Goal: Task Accomplishment & Management: Manage account settings

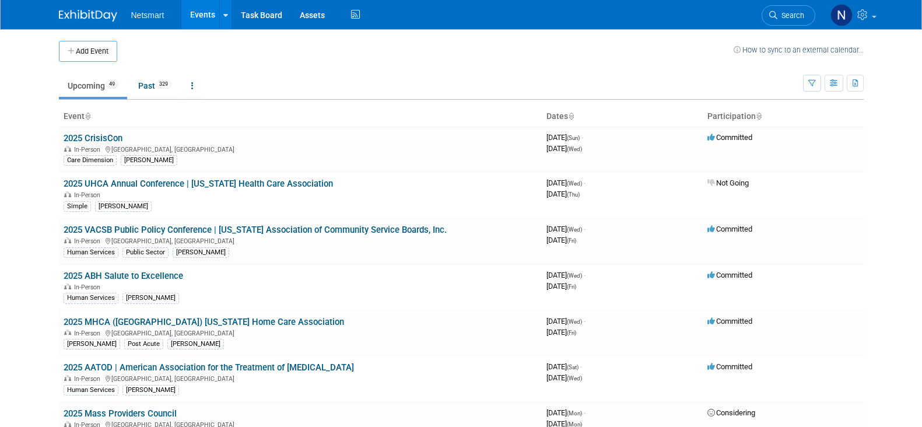
click at [783, 15] on span "Search" at bounding box center [791, 15] width 27 height 9
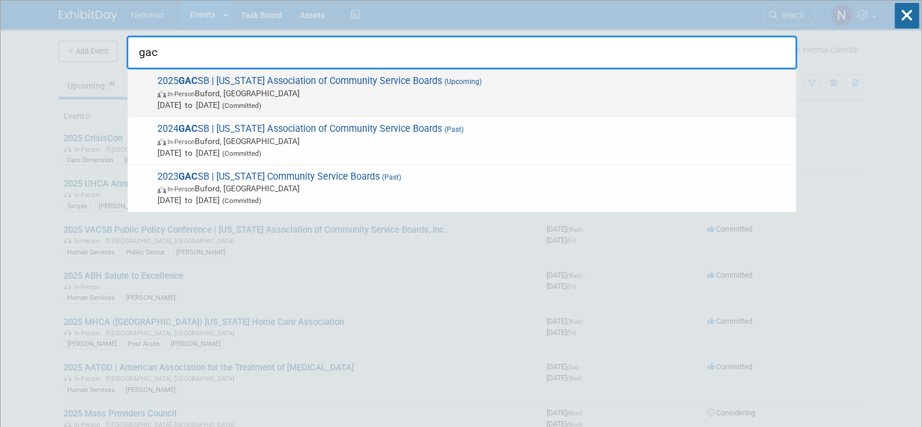
type input "gac"
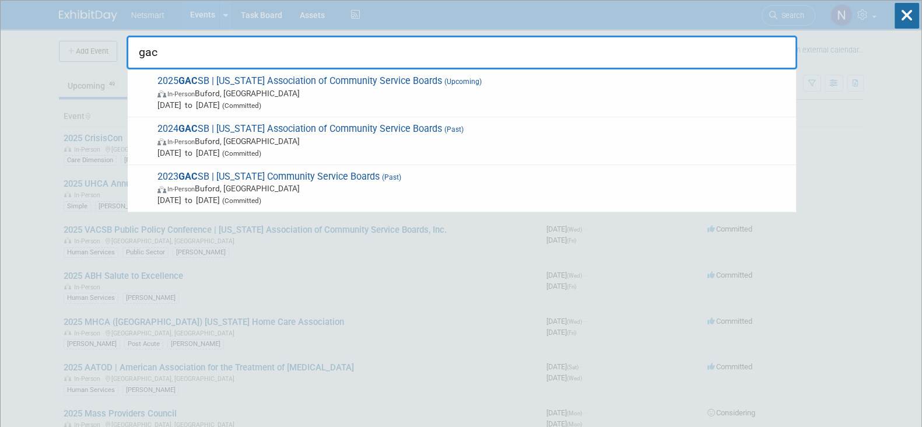
click at [323, 103] on span "Oct 26, 2025 to Oct 28, 2025 (Committed)" at bounding box center [474, 105] width 633 height 12
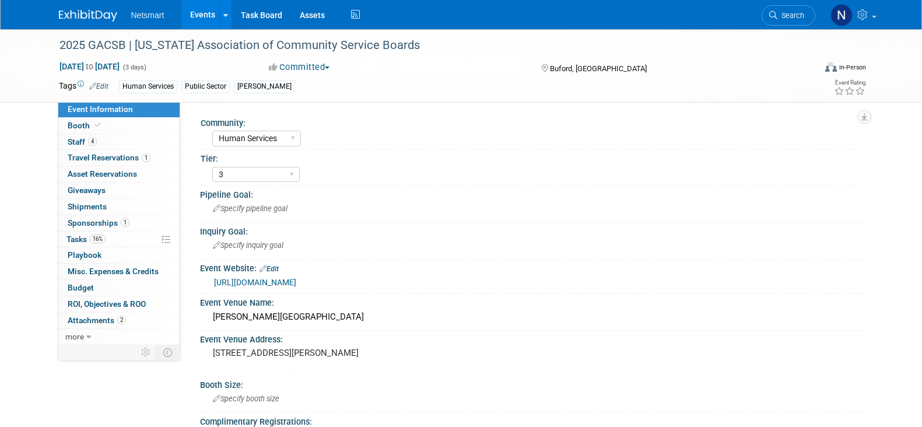
select select "Human Services"
select select "3"
select select "No"
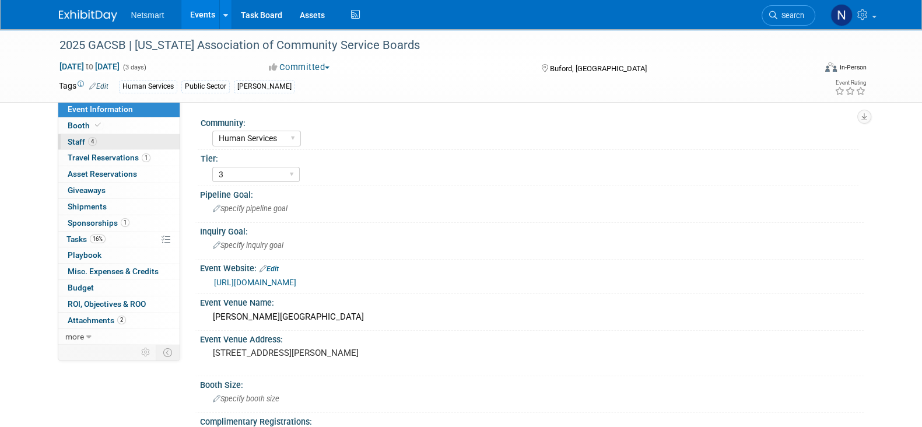
click at [117, 142] on link "4 Staff 4" at bounding box center [118, 142] width 121 height 16
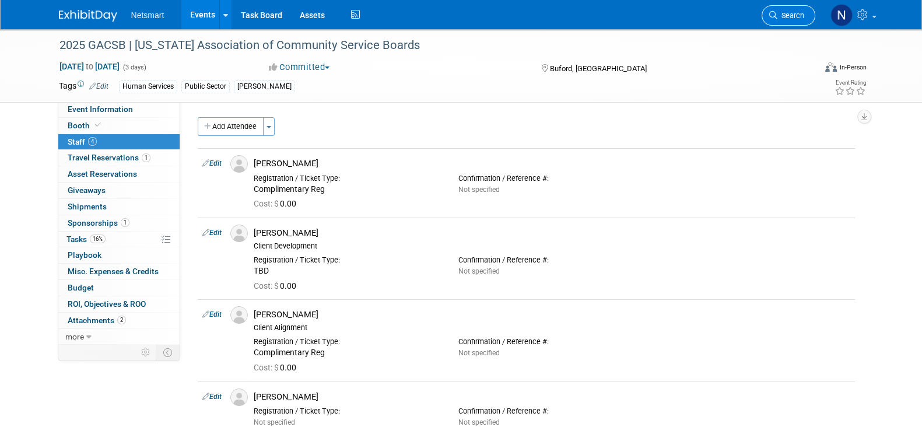
click at [790, 12] on span "Search" at bounding box center [791, 15] width 27 height 9
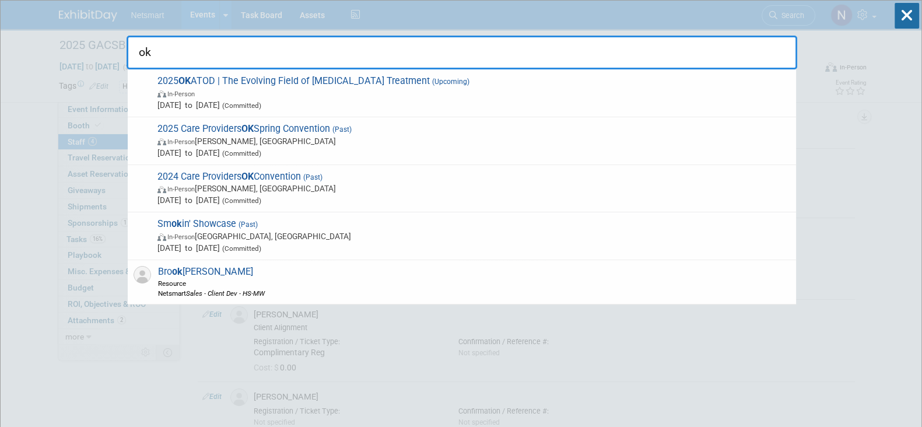
type input "oka"
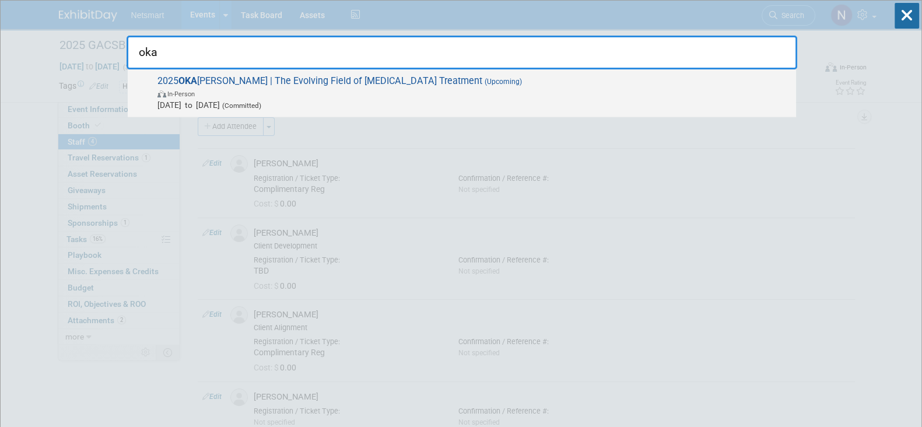
click at [419, 94] on span "In-Person" at bounding box center [474, 94] width 633 height 12
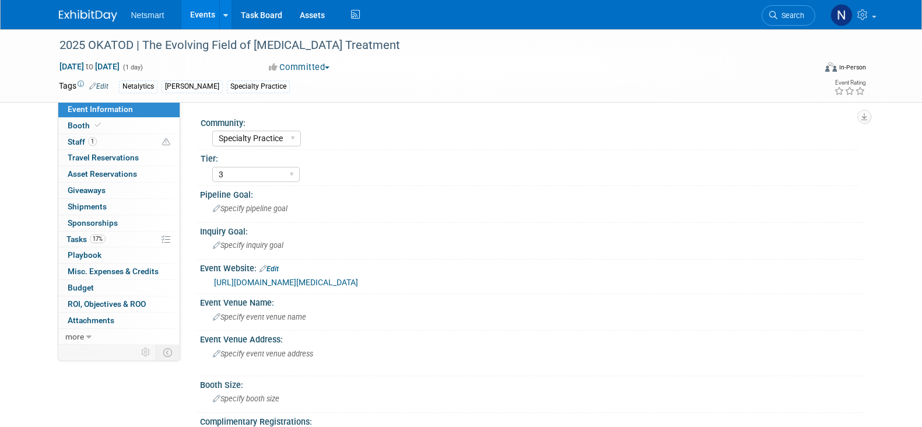
select select "Specialty Practice"
select select "3"
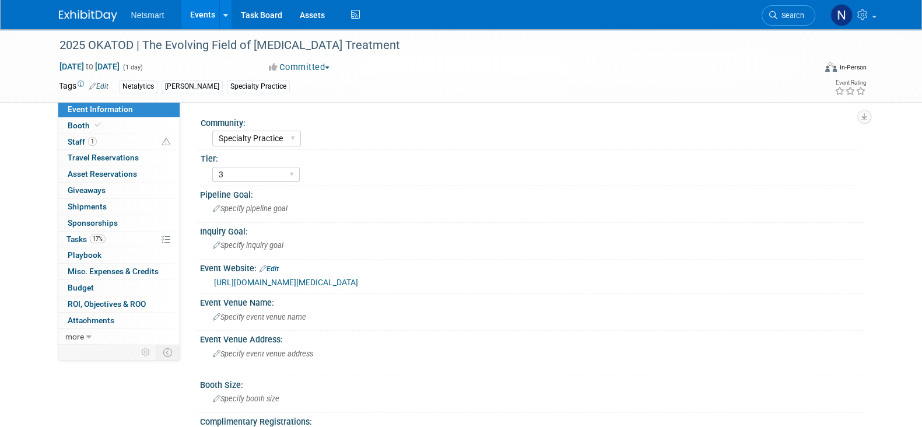
drag, startPoint x: 723, startPoint y: 0, endPoint x: 796, endPoint y: 11, distance: 73.1
click at [796, 11] on span "Search" at bounding box center [791, 15] width 27 height 9
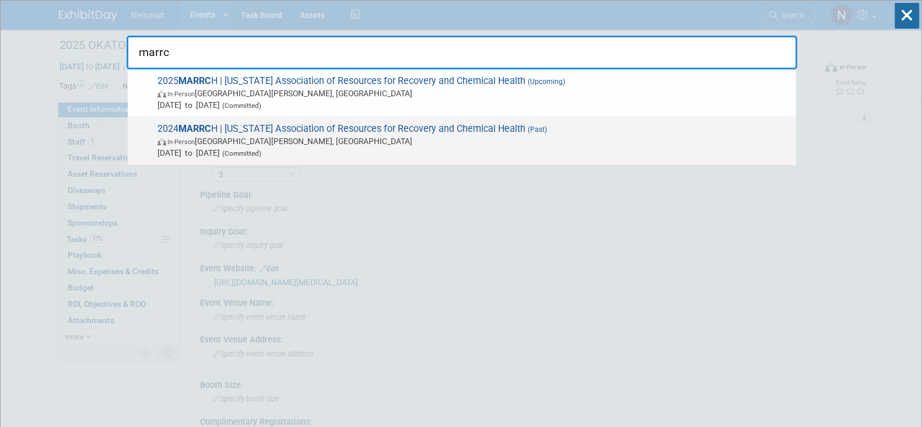
type input "marrc"
click at [323, 132] on span "2024 MARRC H | Minnesota Association of Resources for Recovery and Chemical Hea…" at bounding box center [472, 141] width 636 height 36
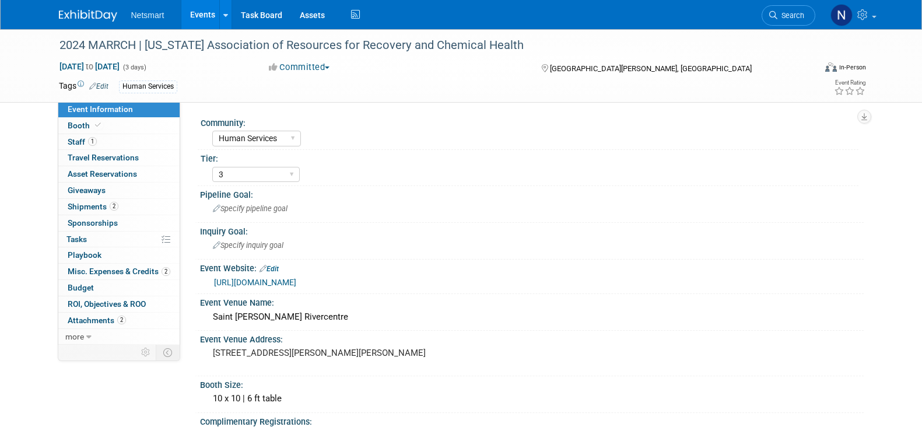
select select "Human Services"
select select "3"
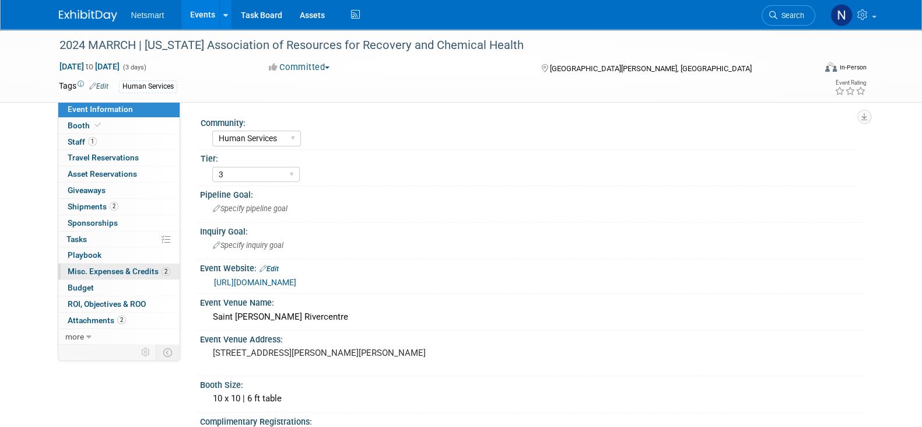
click at [114, 270] on span "Misc. Expenses & Credits 2" at bounding box center [119, 271] width 103 height 9
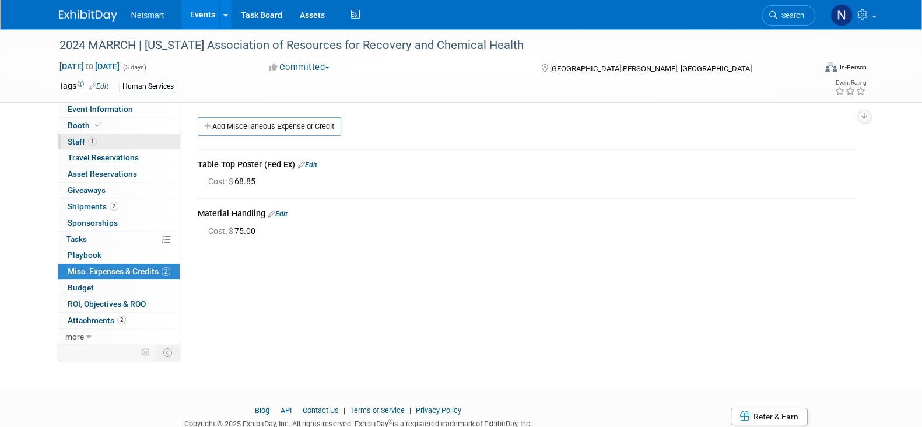
click at [125, 139] on link "1 Staff 1" at bounding box center [118, 142] width 121 height 16
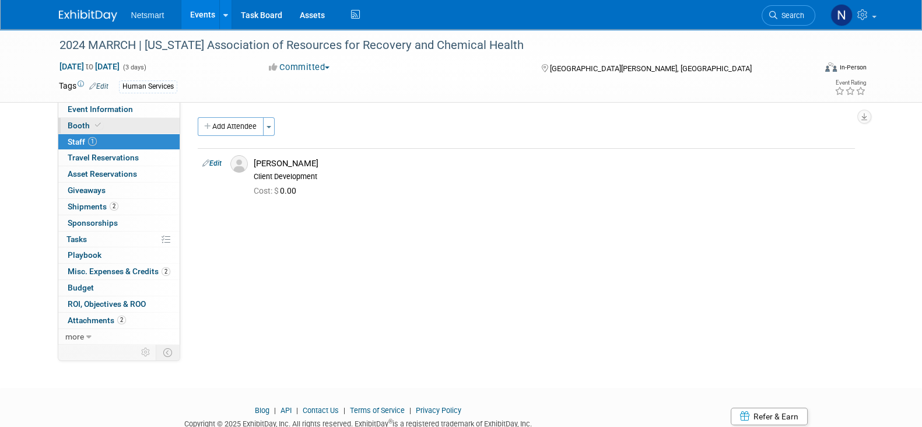
click at [123, 126] on link "Booth" at bounding box center [118, 126] width 121 height 16
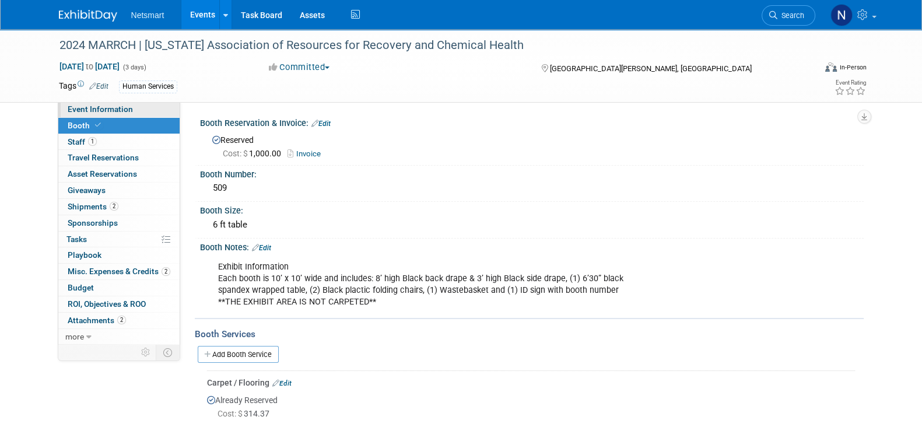
click at [132, 113] on link "Event Information" at bounding box center [118, 110] width 121 height 16
select select "Human Services"
select select "3"
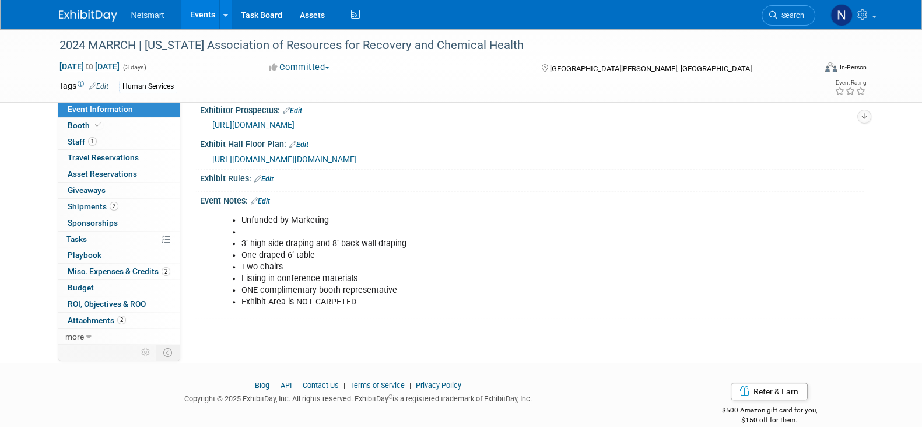
scroll to position [564, 0]
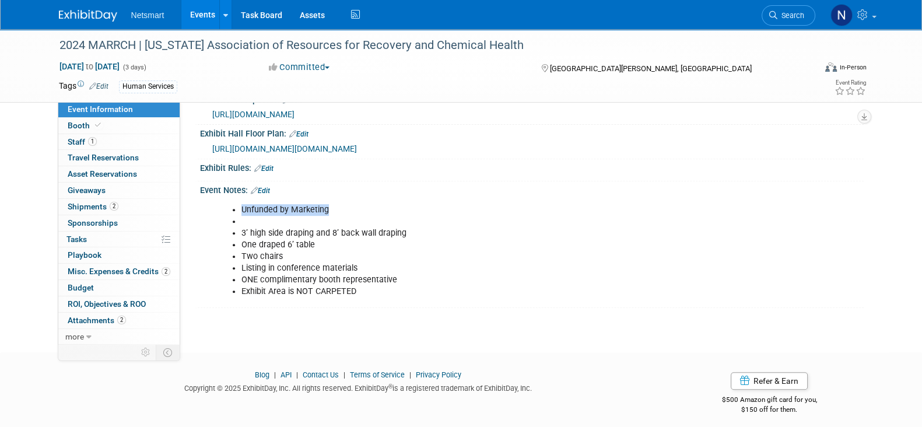
drag, startPoint x: 243, startPoint y: 202, endPoint x: 341, endPoint y: 204, distance: 98.6
click at [341, 204] on li "Unfunded by Marketing" at bounding box center [485, 210] width 487 height 12
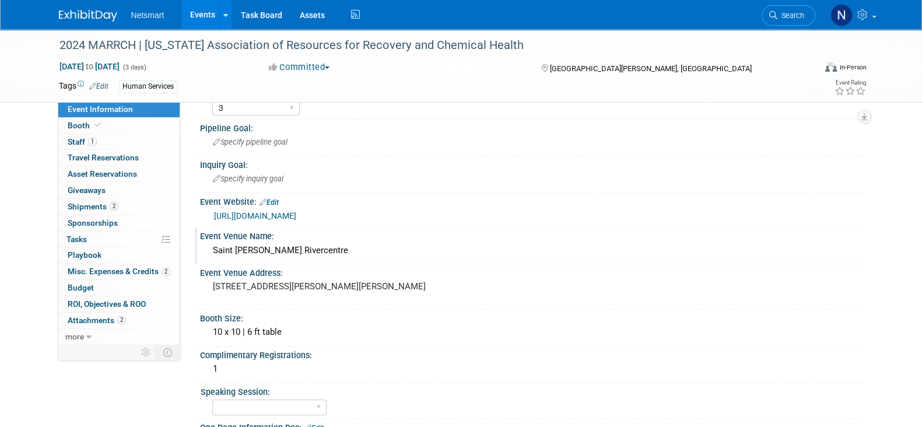
scroll to position [0, 0]
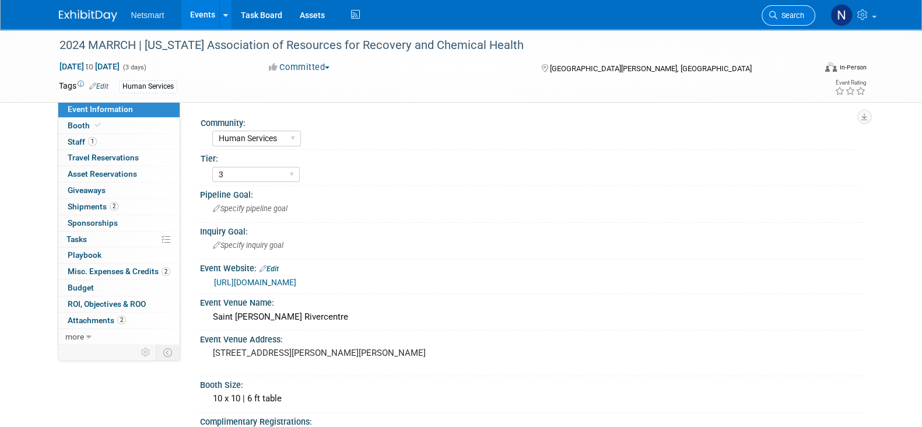
click at [778, 14] on span "Search" at bounding box center [791, 15] width 27 height 9
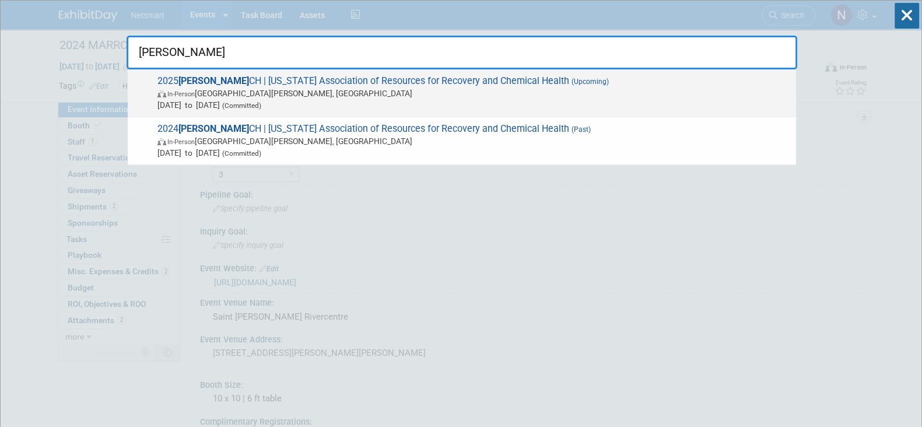
type input "marr"
click at [240, 90] on span "In-Person Saint Paul, MN" at bounding box center [474, 94] width 633 height 12
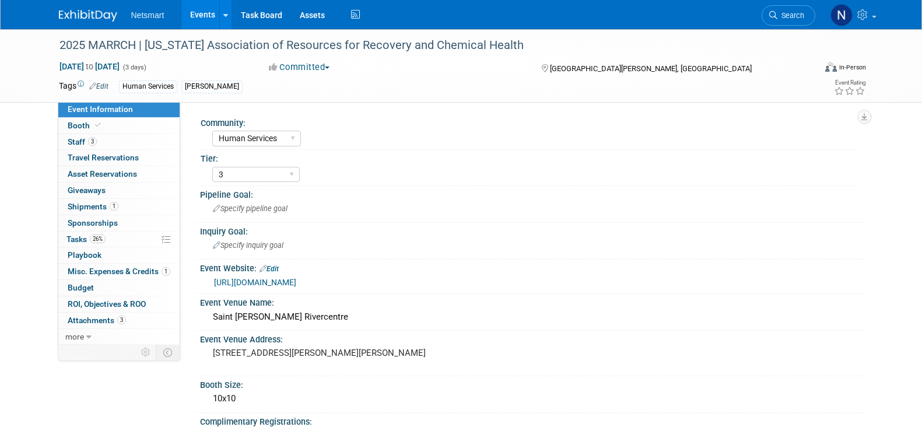
select select "Human Services"
select select "3"
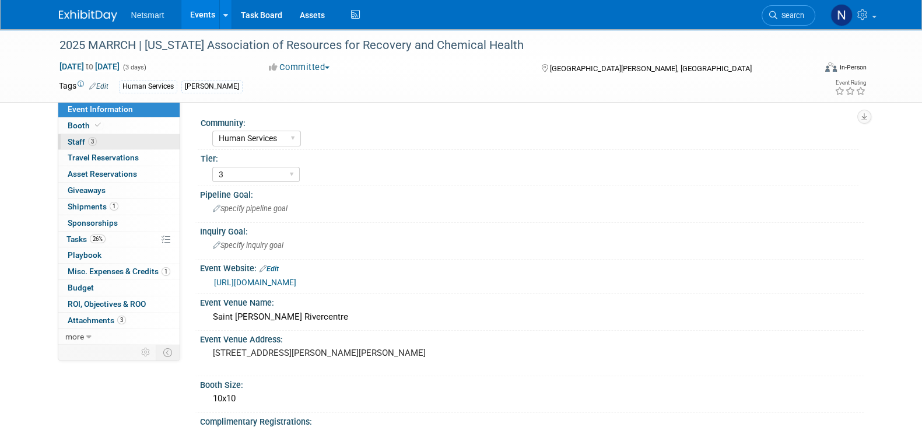
click at [129, 141] on link "3 Staff 3" at bounding box center [118, 142] width 121 height 16
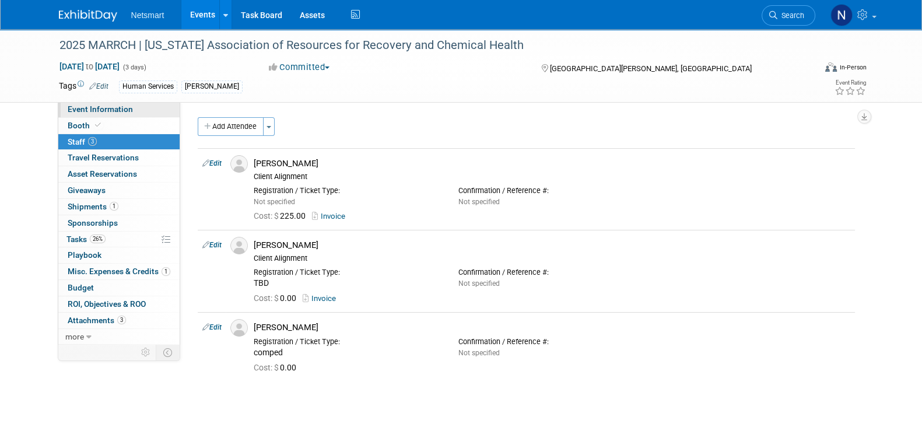
click at [134, 109] on link "Event Information" at bounding box center [118, 110] width 121 height 16
select select "Human Services"
select select "3"
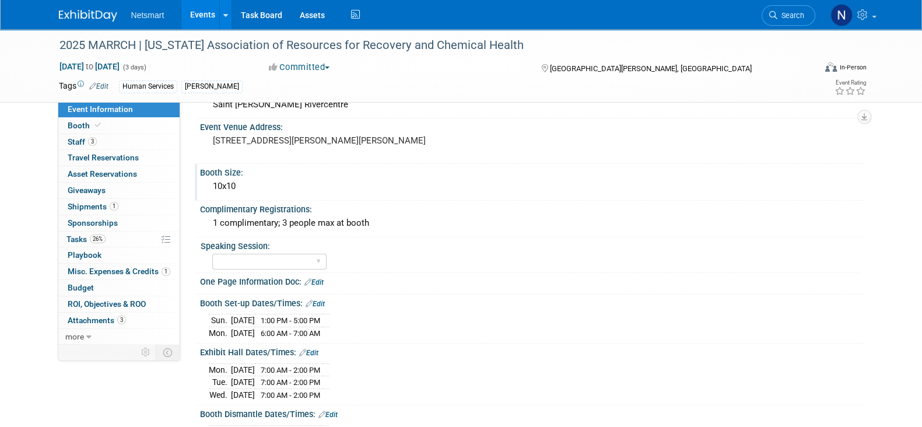
scroll to position [219, 0]
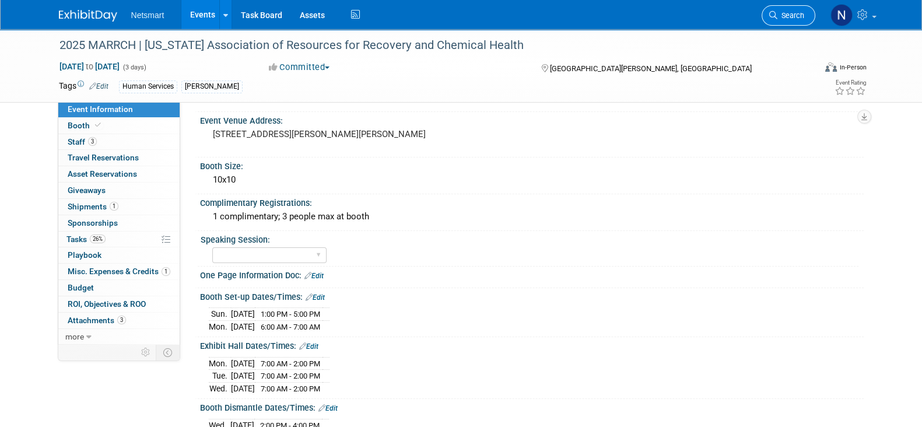
click at [780, 10] on link "Search" at bounding box center [789, 15] width 54 height 20
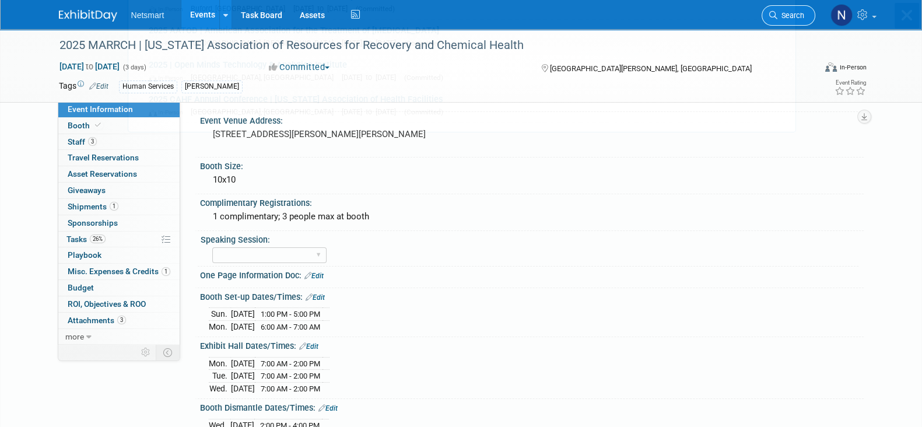
scroll to position [0, 0]
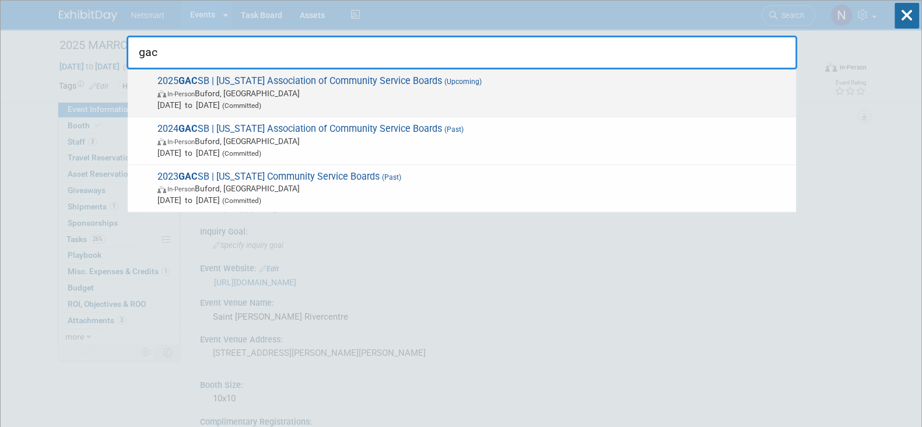
type input "gac"
click at [251, 91] on span "In-Person Buford, GA" at bounding box center [474, 94] width 633 height 12
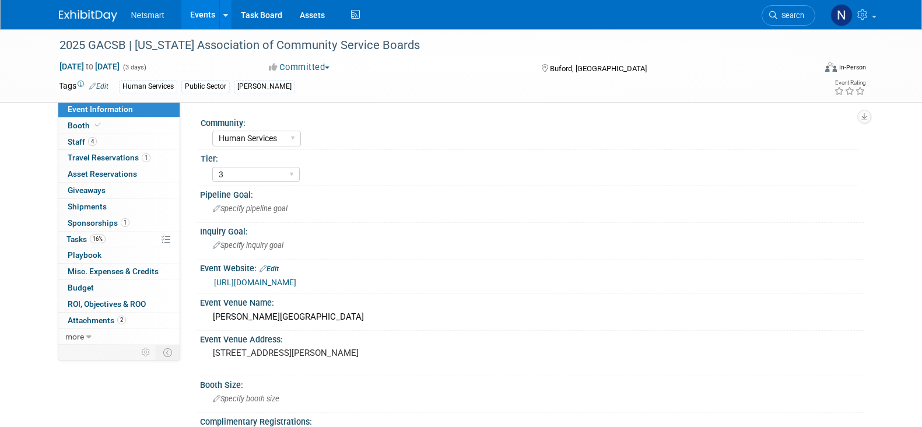
select select "Human Services"
select select "3"
select select "No"
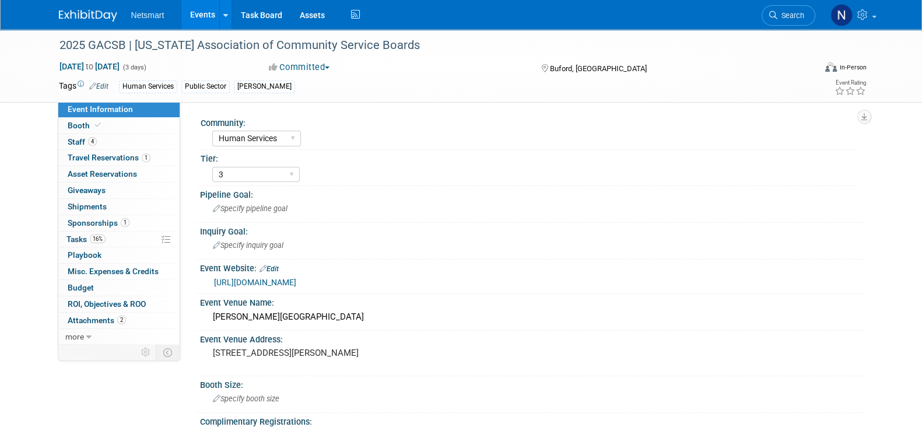
click at [786, 4] on li "Search" at bounding box center [789, 14] width 54 height 29
click at [785, 9] on link "Search" at bounding box center [789, 15] width 54 height 20
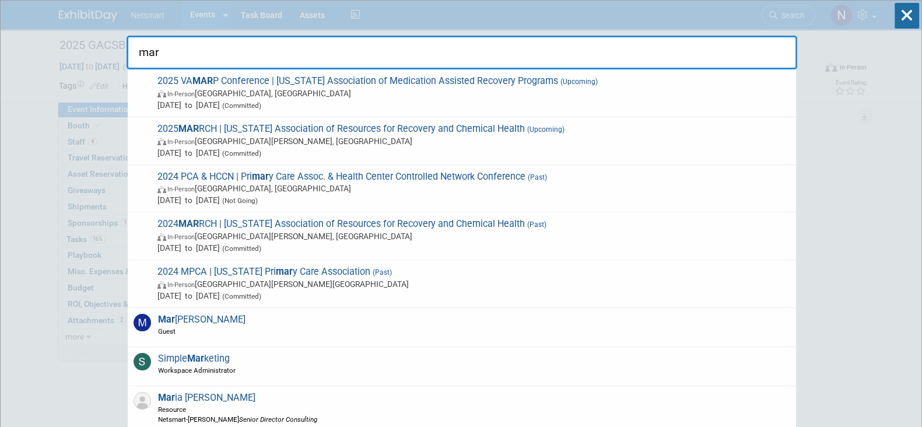
type input "mar"
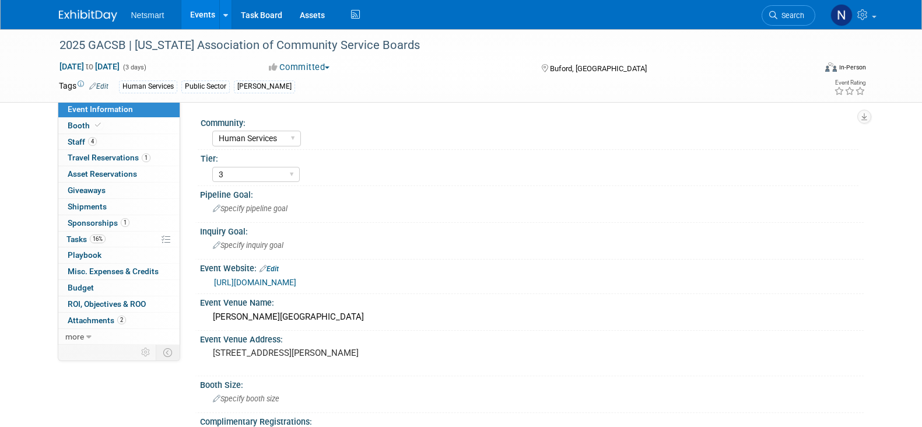
select select "Human Services"
select select "3"
select select "No"
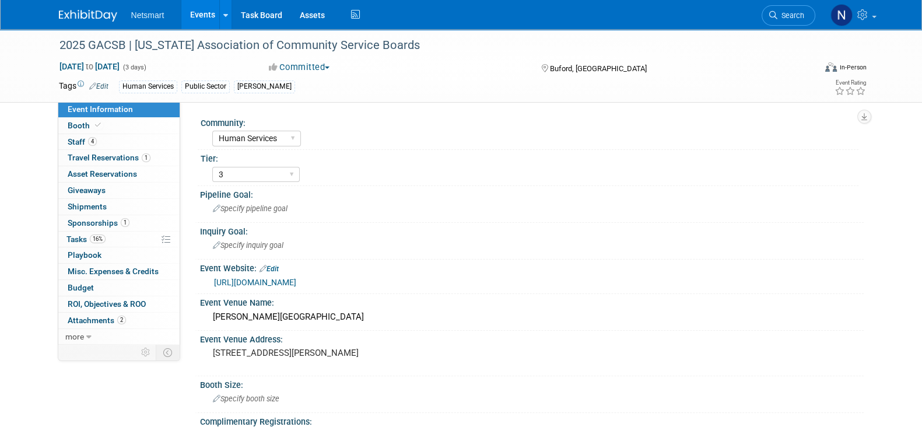
click at [794, 13] on span "Search" at bounding box center [791, 15] width 27 height 9
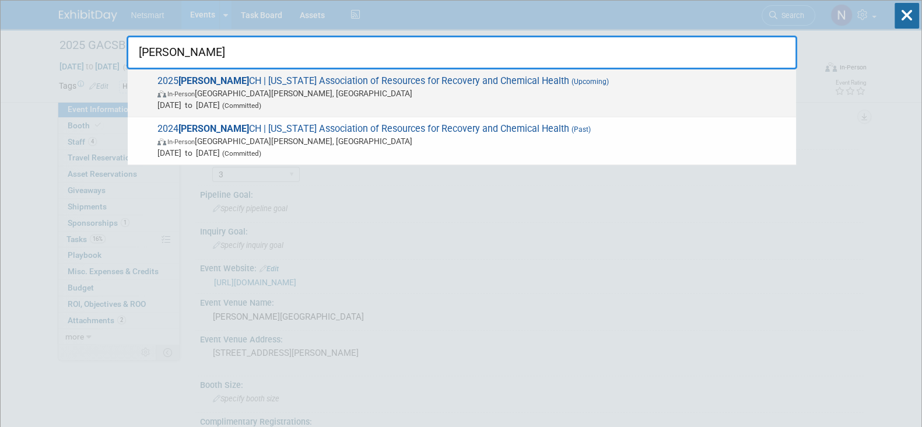
type input "marr"
click at [268, 100] on span "Oct 27, 2025 to Oct 29, 2025 (Committed)" at bounding box center [474, 105] width 633 height 12
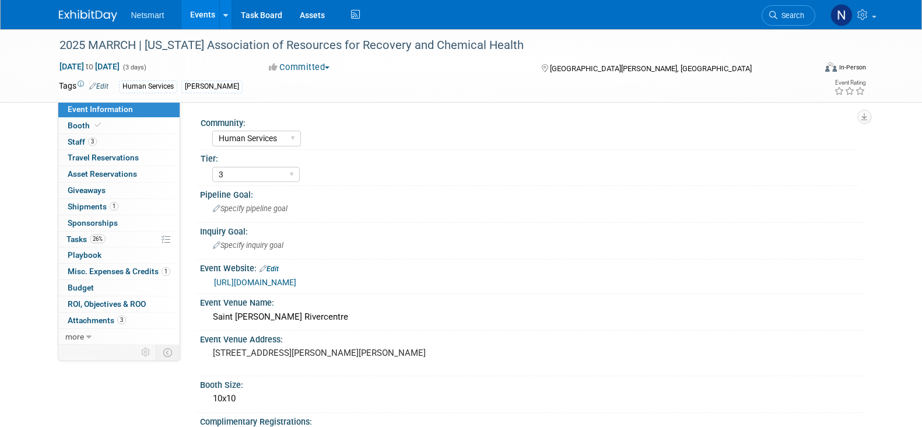
select select "Human Services"
select select "3"
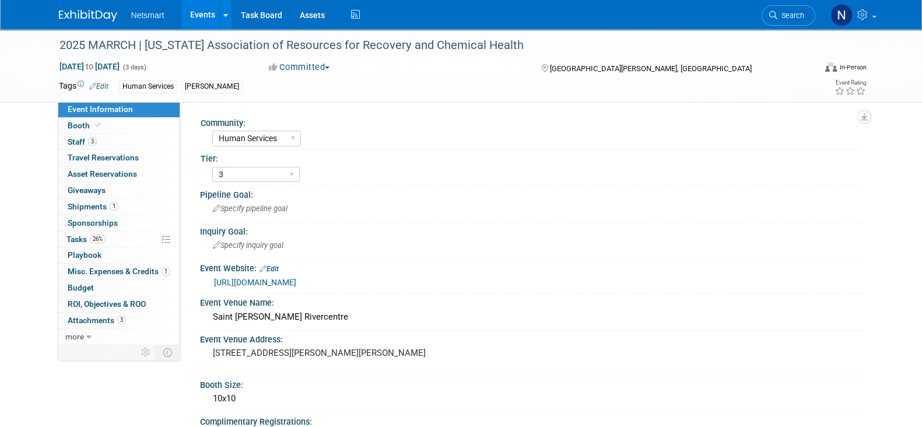
click at [296, 284] on link "[URL][DOMAIN_NAME]" at bounding box center [255, 282] width 82 height 9
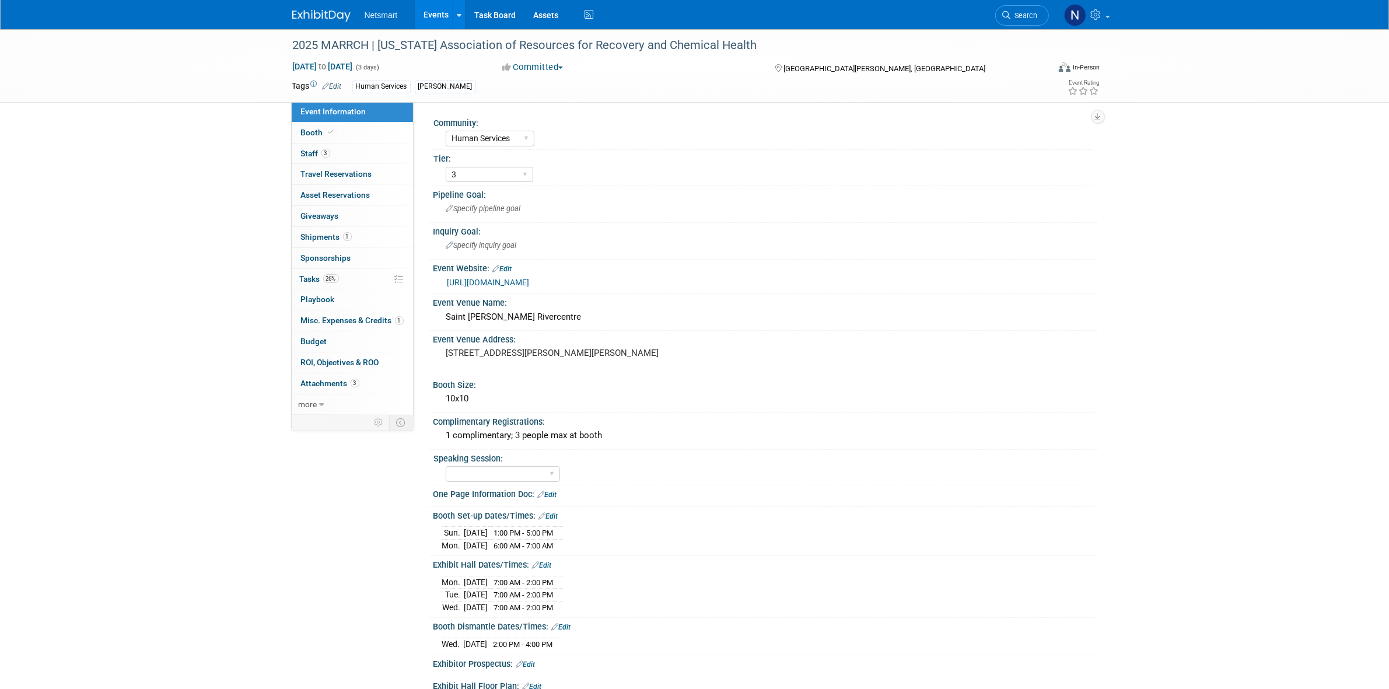
click at [922, 13] on span "Search" at bounding box center [1024, 15] width 27 height 9
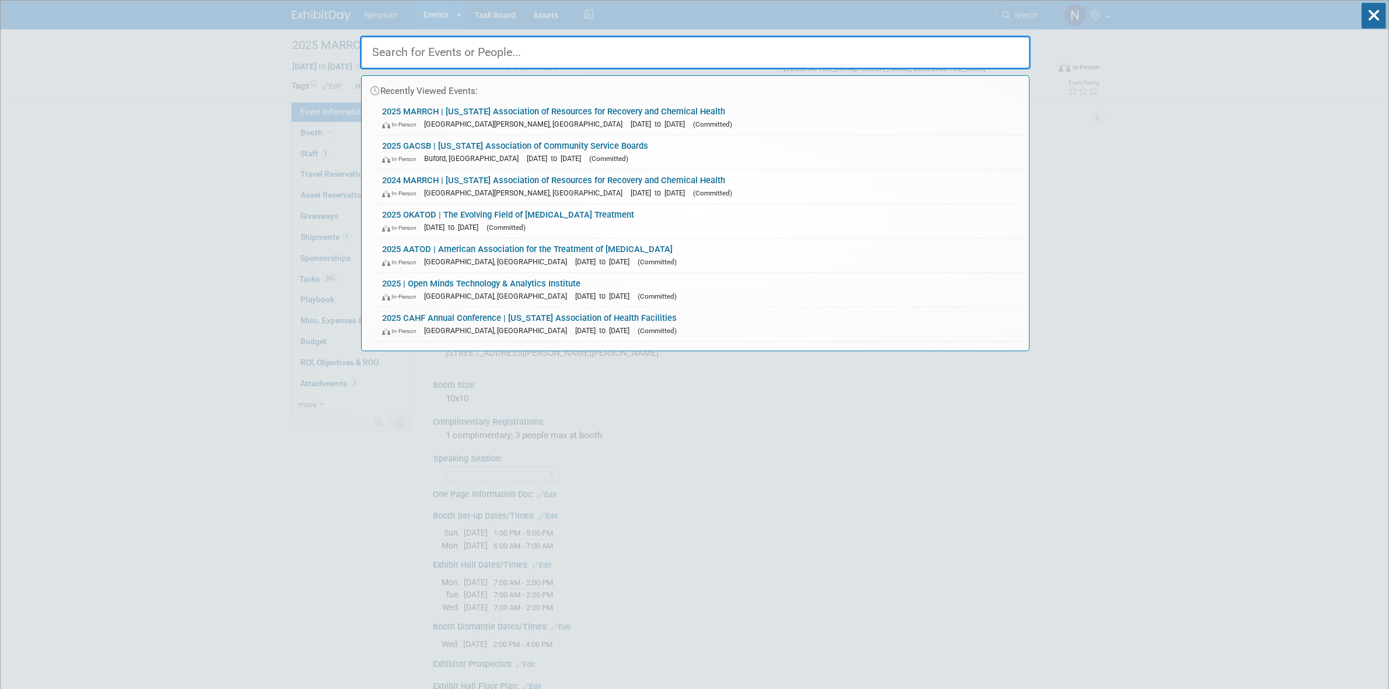
drag, startPoint x: 226, startPoint y: 194, endPoint x: 235, endPoint y: 191, distance: 9.6
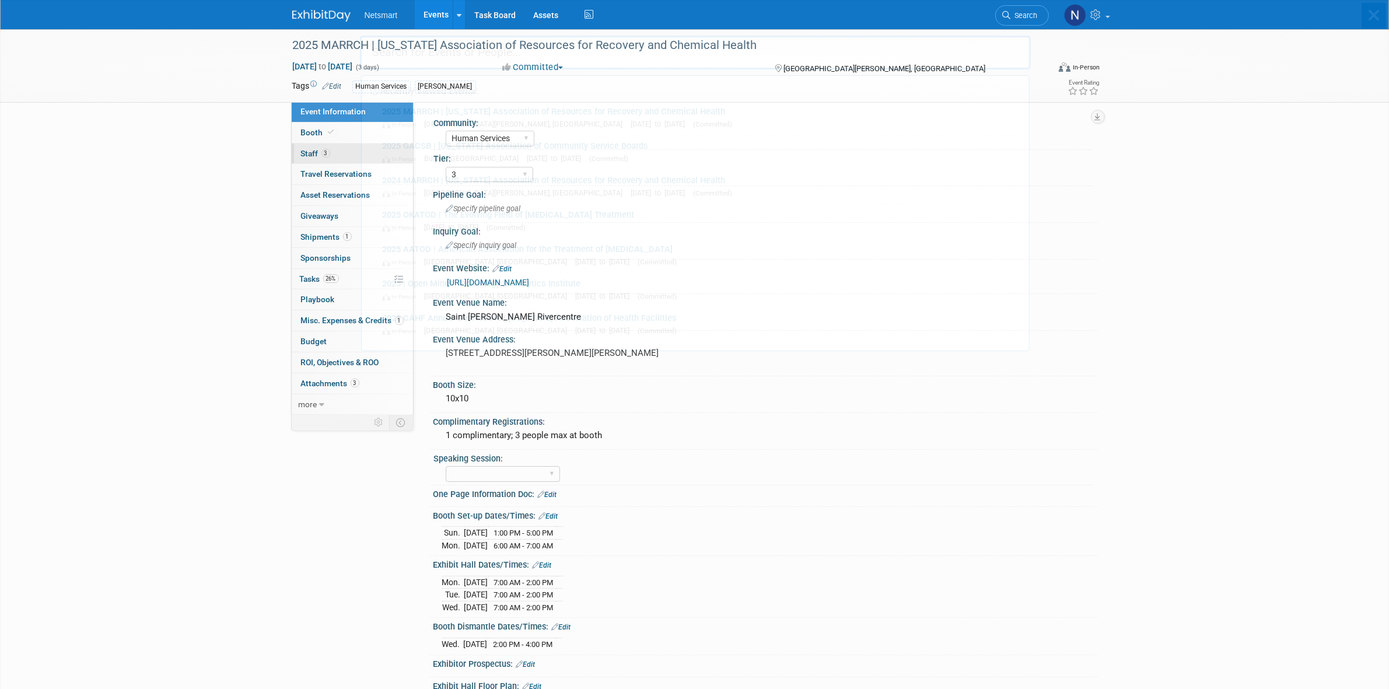
click at [354, 155] on link "3 Staff 3" at bounding box center [352, 154] width 121 height 20
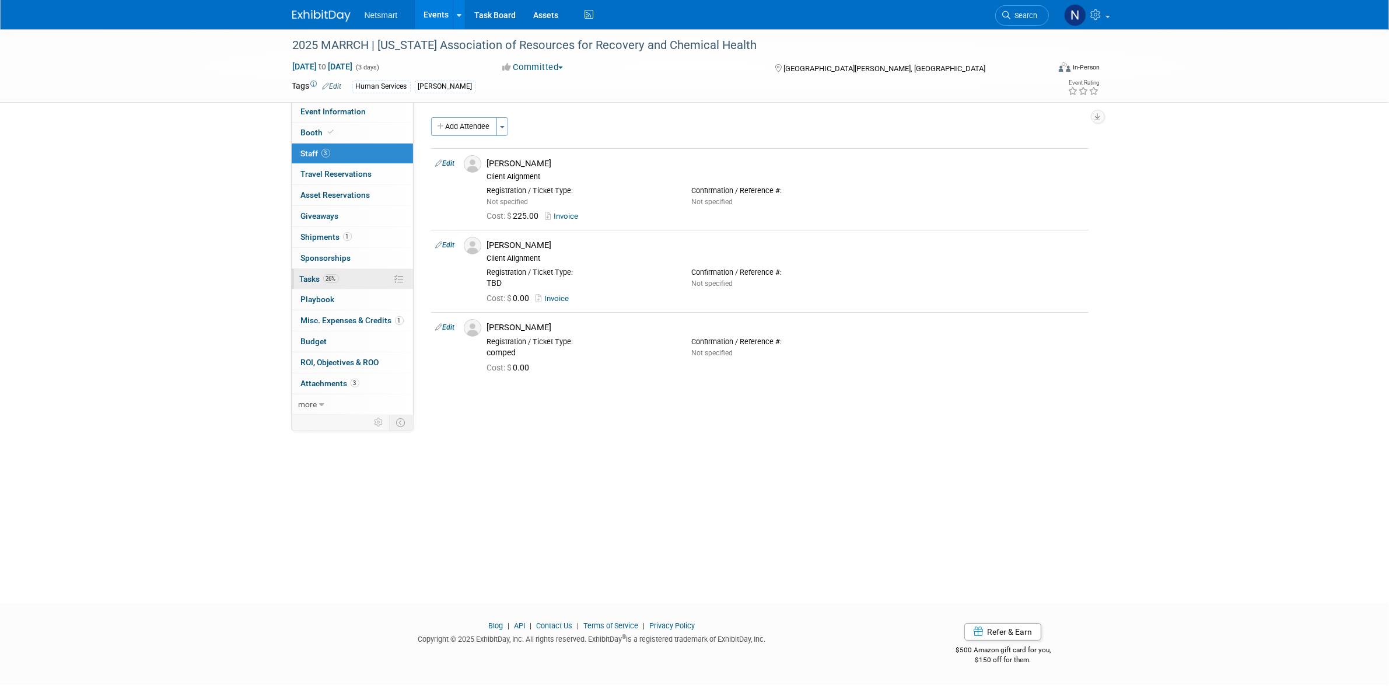
click at [347, 276] on link "26% Tasks 26%" at bounding box center [352, 279] width 121 height 20
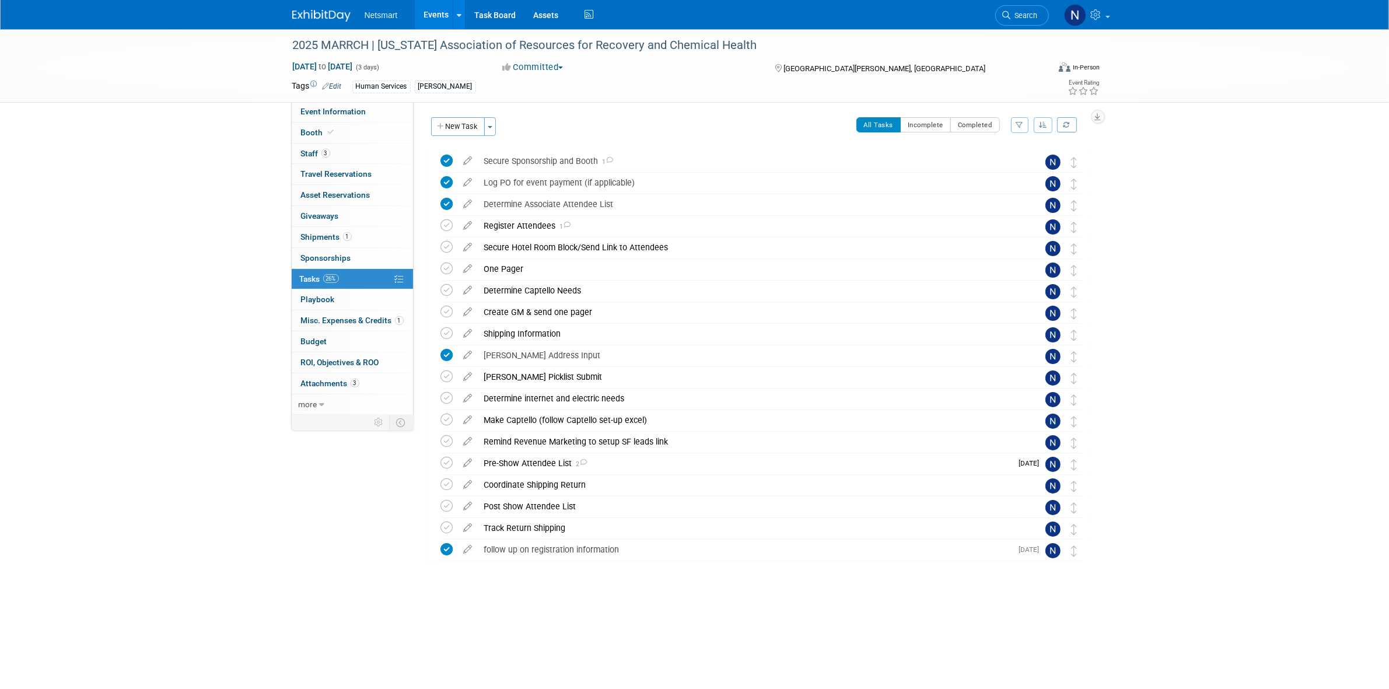
drag, startPoint x: 310, startPoint y: 113, endPoint x: 275, endPoint y: 158, distance: 56.9
click at [310, 113] on span "Event Information" at bounding box center [333, 111] width 65 height 9
select select "Human Services"
select select "3"
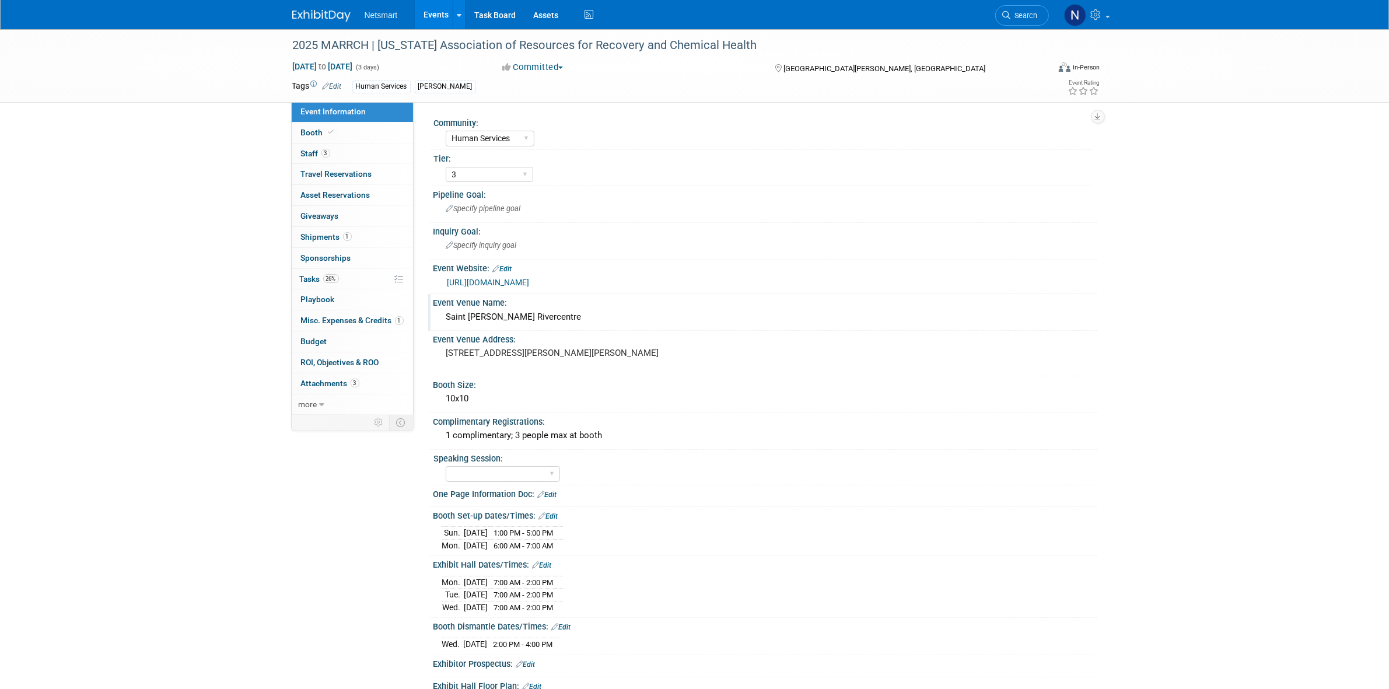
click at [500, 311] on div "Saint Paul Rivercentre" at bounding box center [765, 317] width 646 height 18
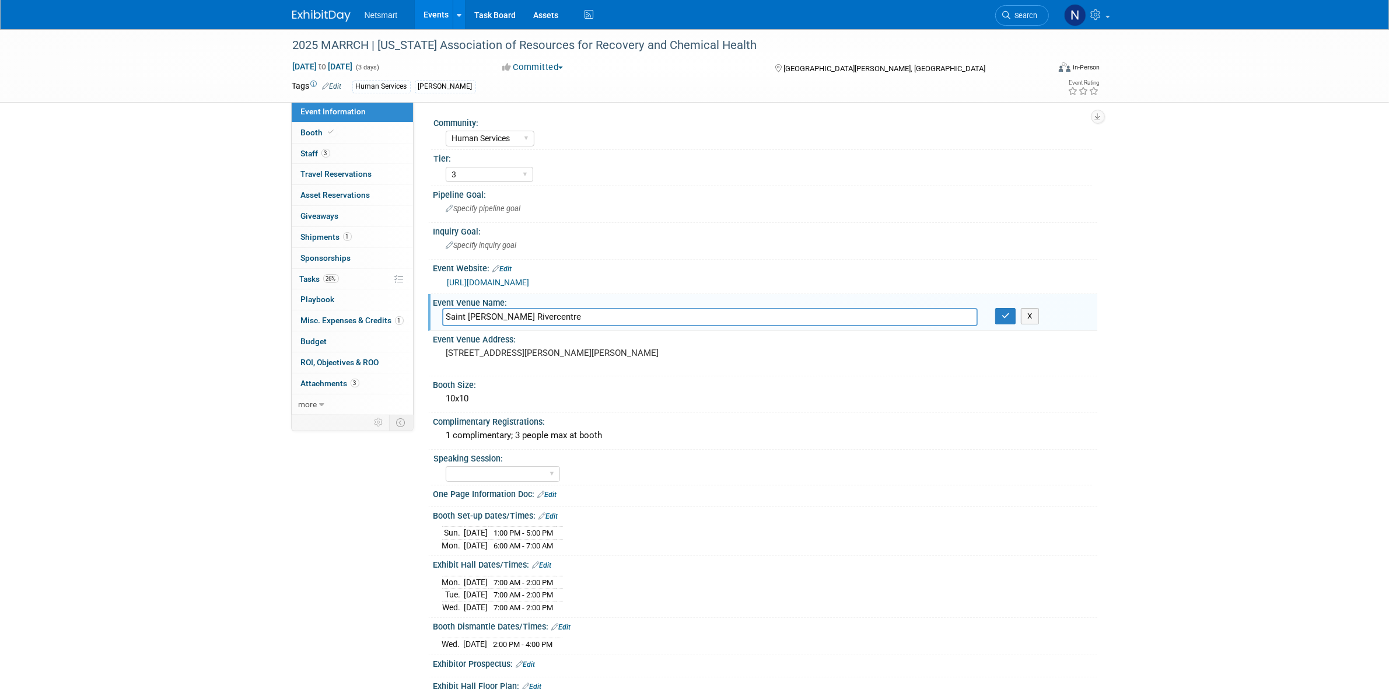
click at [500, 311] on input "Saint Paul Rivercentre" at bounding box center [710, 317] width 536 height 18
click at [346, 236] on span "1" at bounding box center [347, 236] width 9 height 9
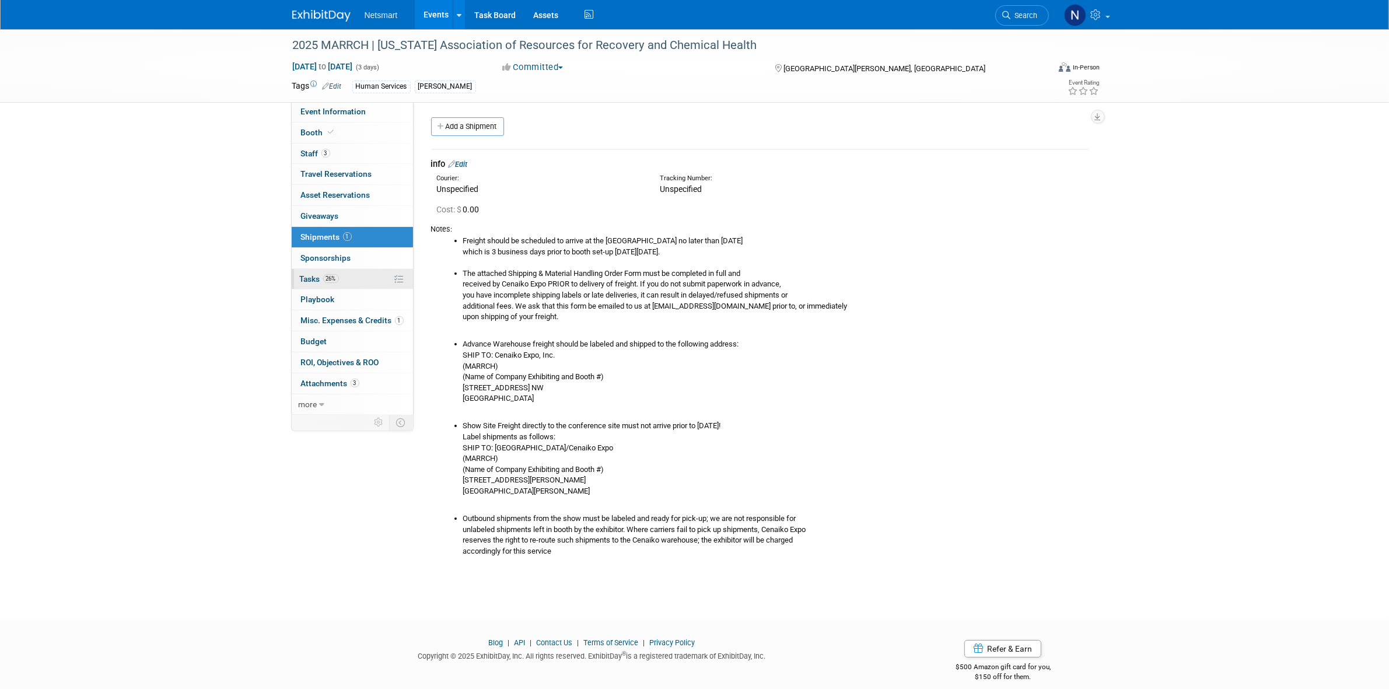
click at [340, 275] on link "26% Tasks 26%" at bounding box center [352, 279] width 121 height 20
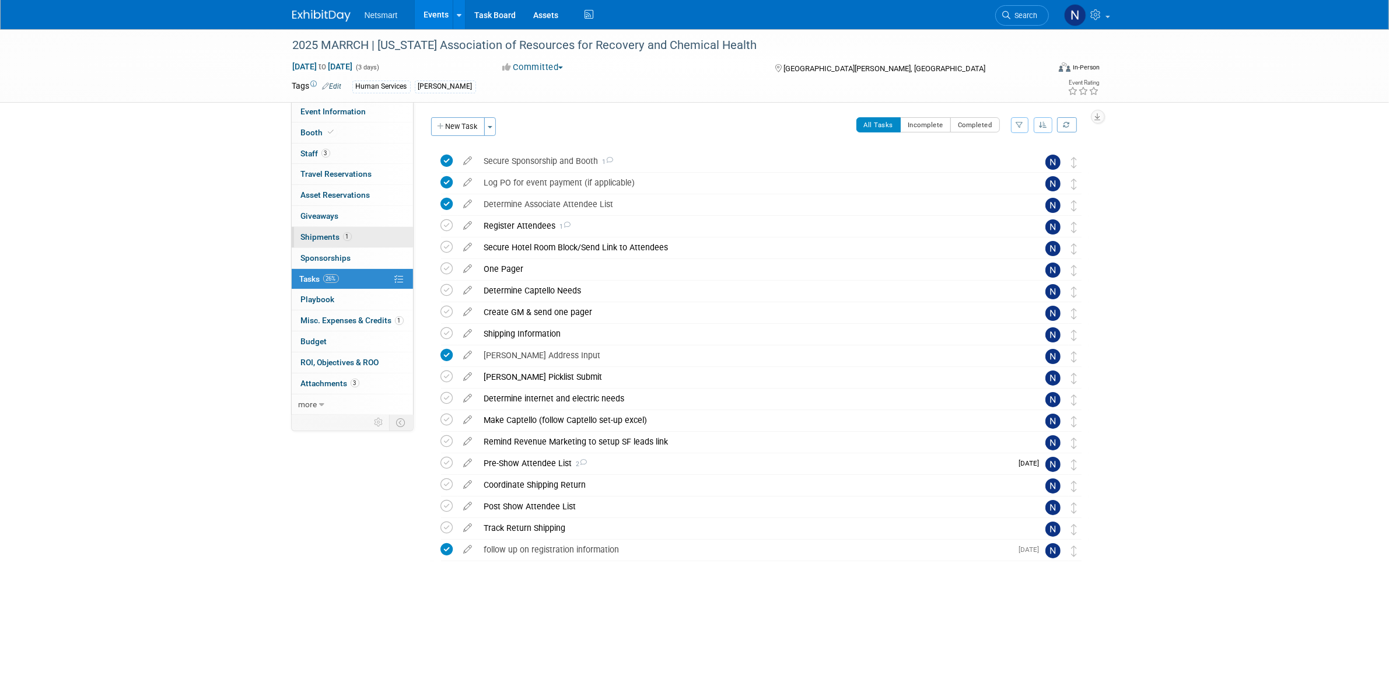
click at [360, 237] on link "1 Shipments 1" at bounding box center [352, 237] width 121 height 20
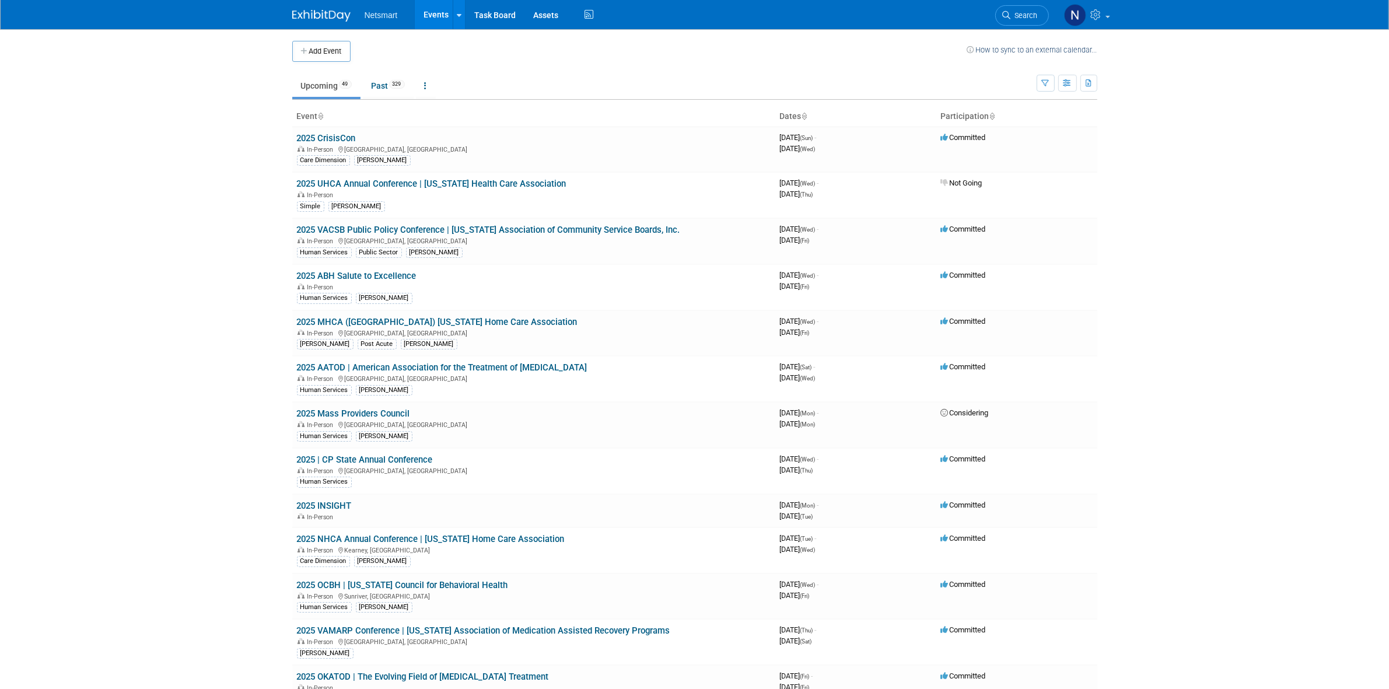
click at [1151, 167] on body "Netsmart Events Add Event Bulk Upload Events Shareable Event Boards Recently Vi…" at bounding box center [694, 344] width 1389 height 689
click at [1017, 13] on span "Search" at bounding box center [1024, 15] width 27 height 9
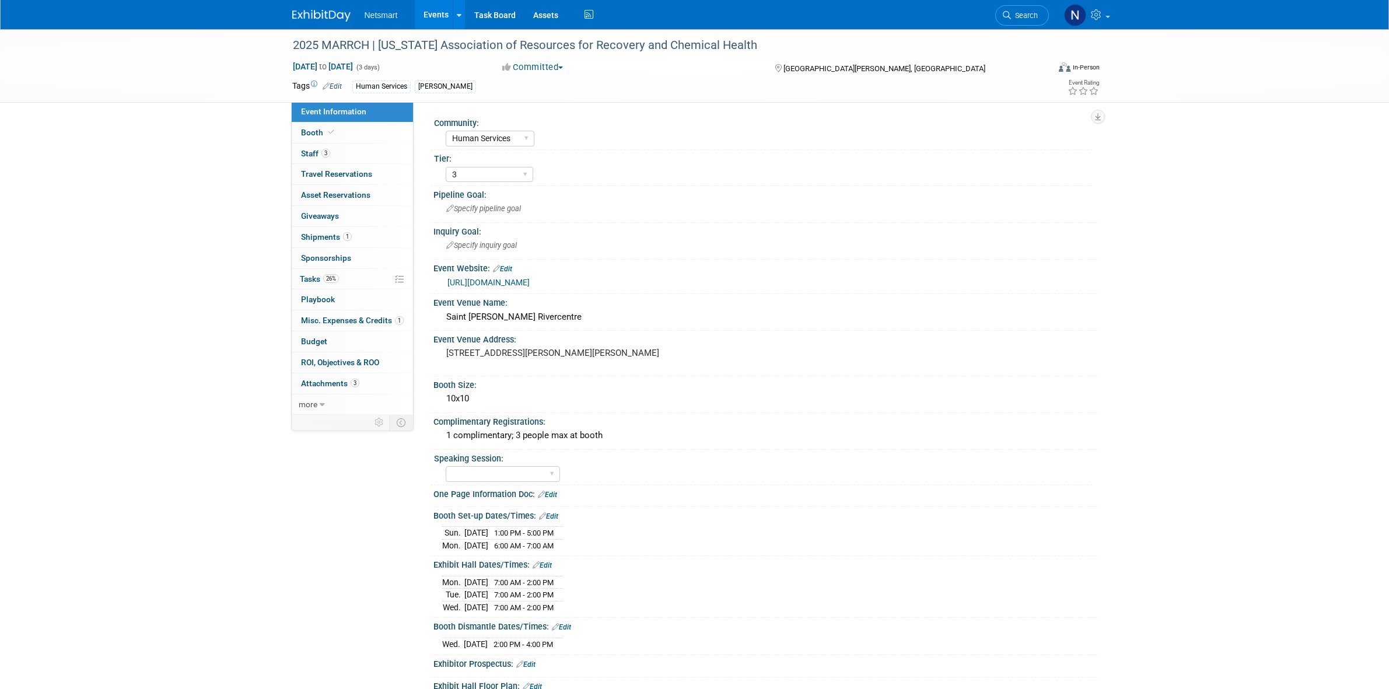
select select "Human Services"
select select "3"
click at [1024, 15] on span "Search" at bounding box center [1024, 15] width 27 height 9
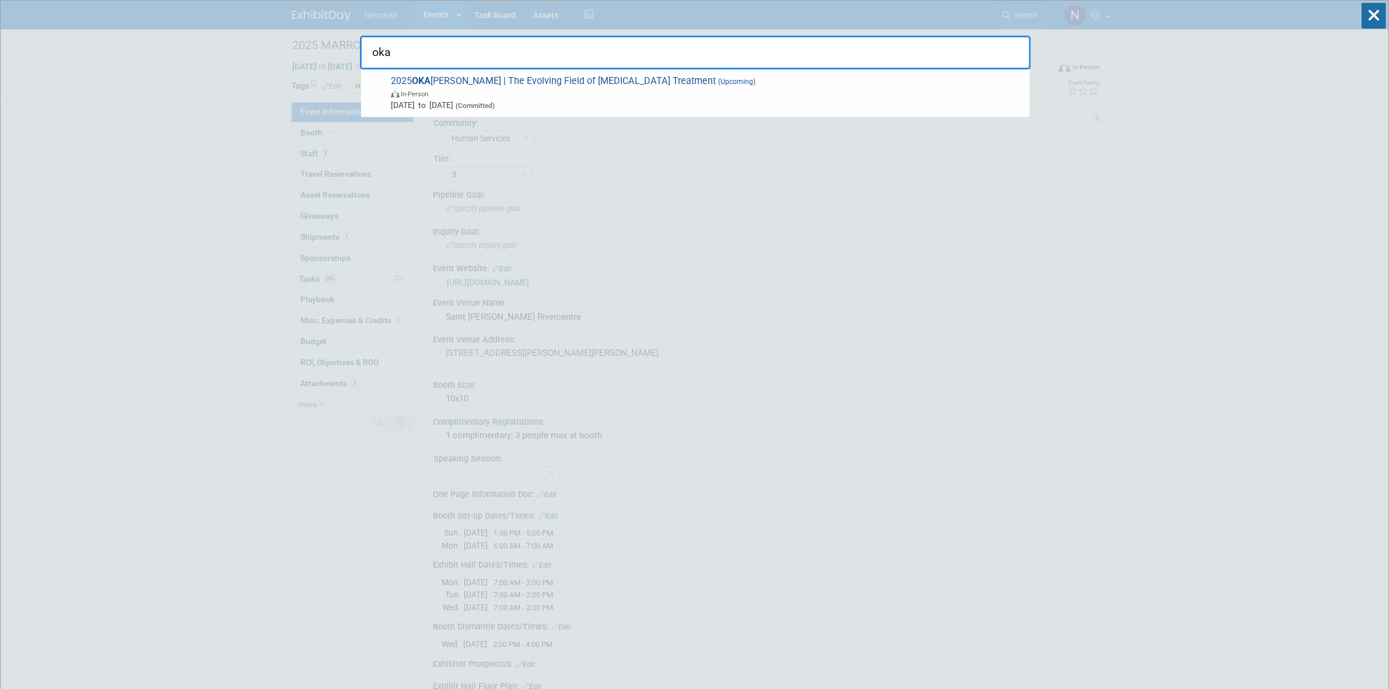
type input "oka"
click at [508, 92] on span "In-Person" at bounding box center [707, 94] width 633 height 12
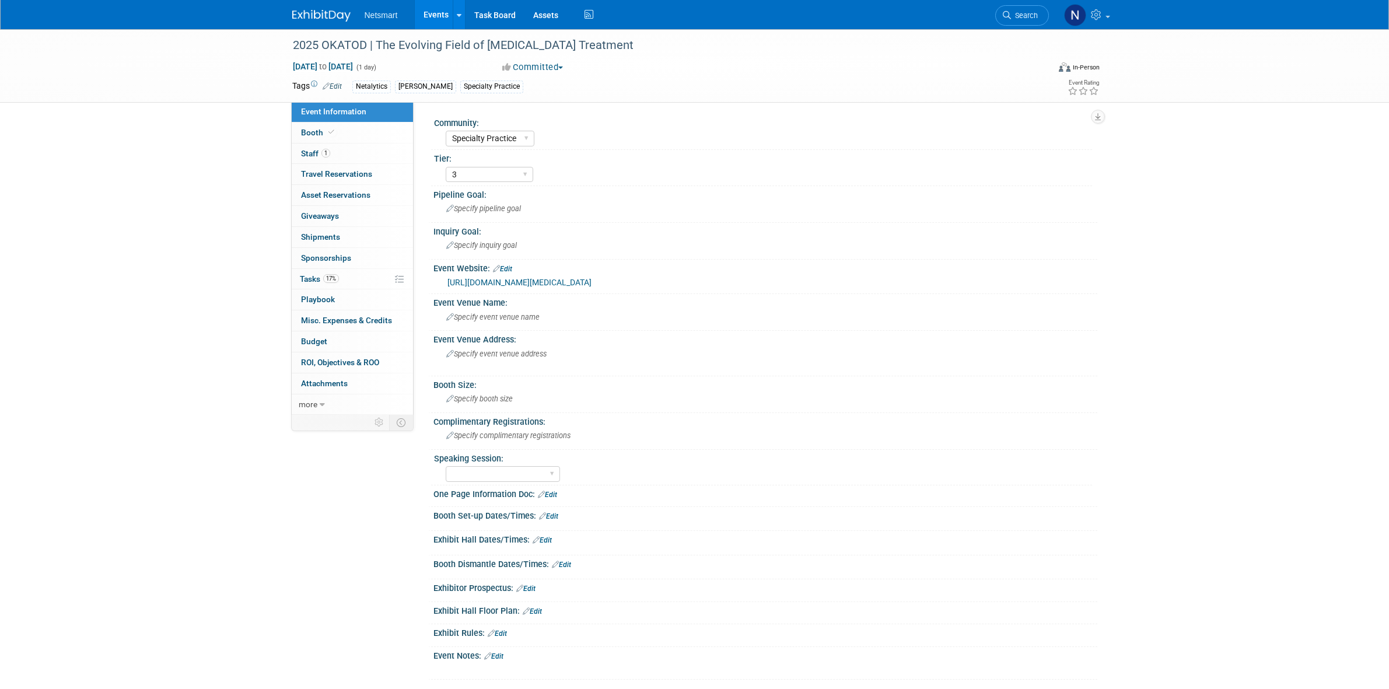
select select "Specialty Practice"
select select "3"
click at [357, 150] on link "1 Staff 1" at bounding box center [352, 154] width 121 height 20
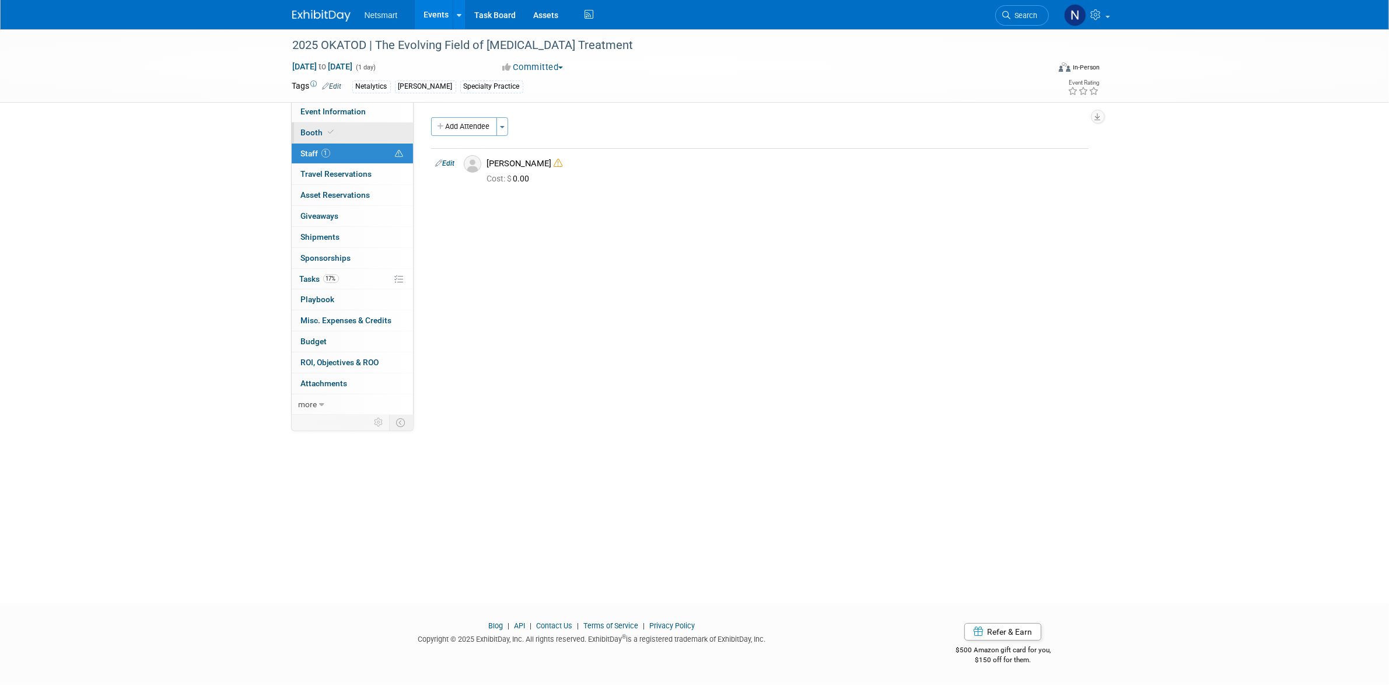
click at [357, 134] on link "Booth" at bounding box center [352, 133] width 121 height 20
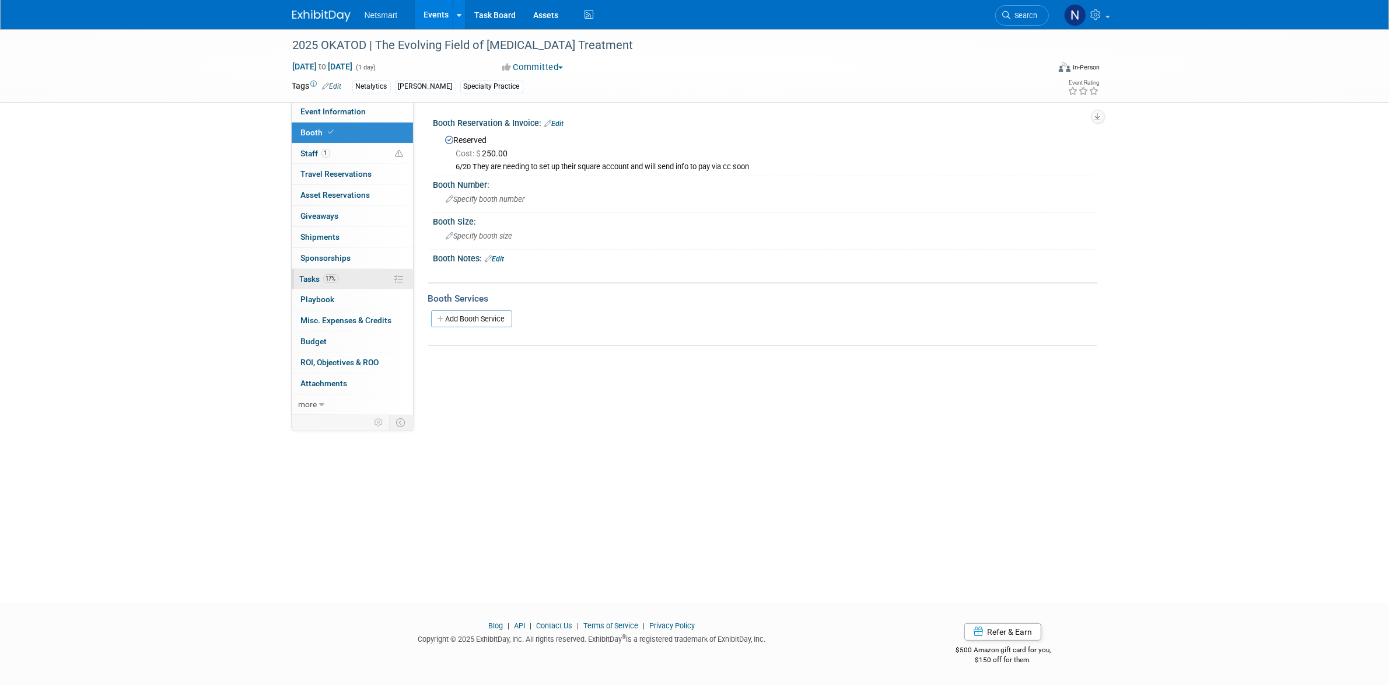
click at [348, 280] on link "17% Tasks 17%" at bounding box center [352, 279] width 121 height 20
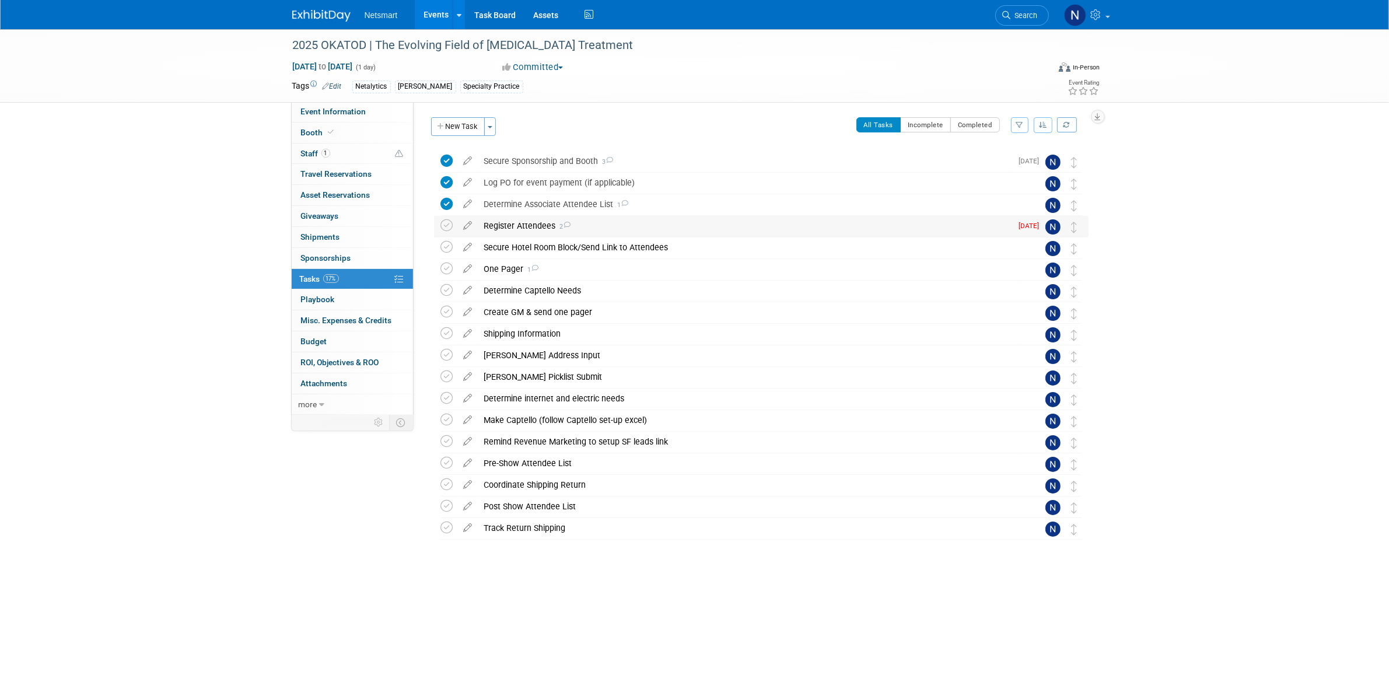
click at [531, 223] on div "Register Attendees 2" at bounding box center [745, 226] width 534 height 20
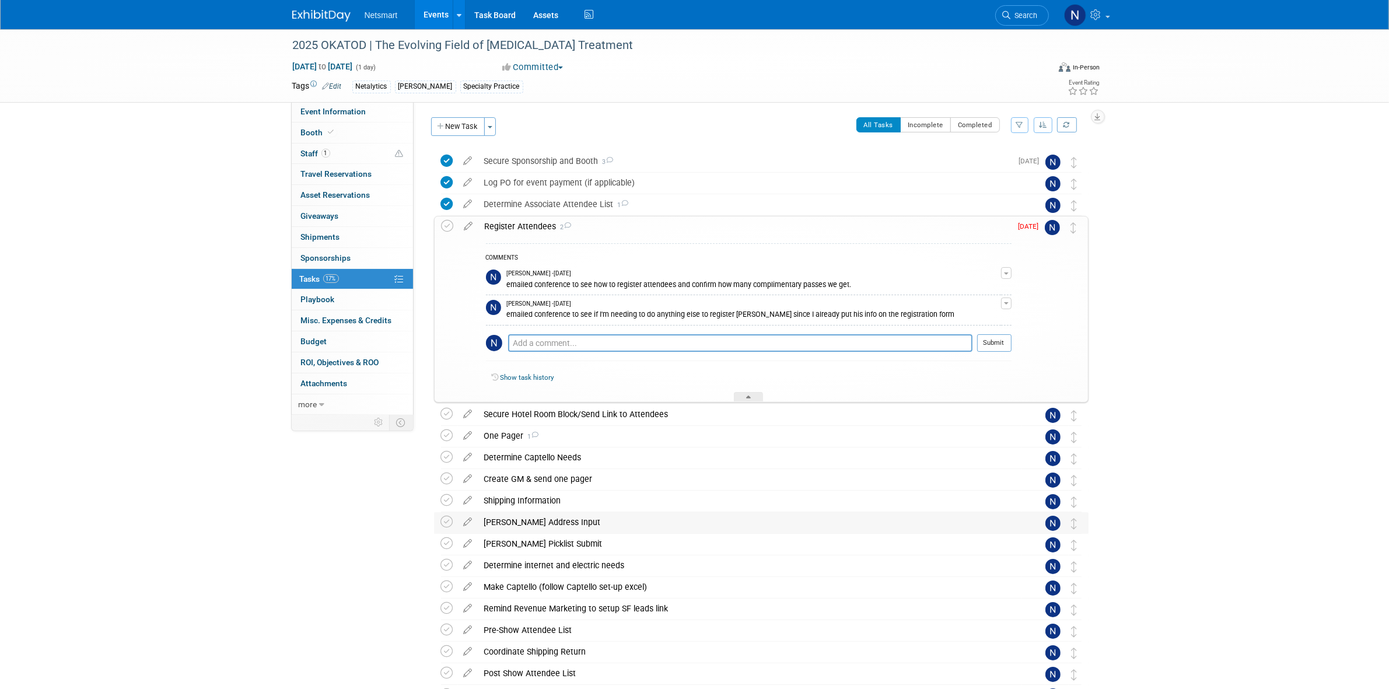
click at [515, 523] on div "[PERSON_NAME] Address Input" at bounding box center [750, 522] width 544 height 20
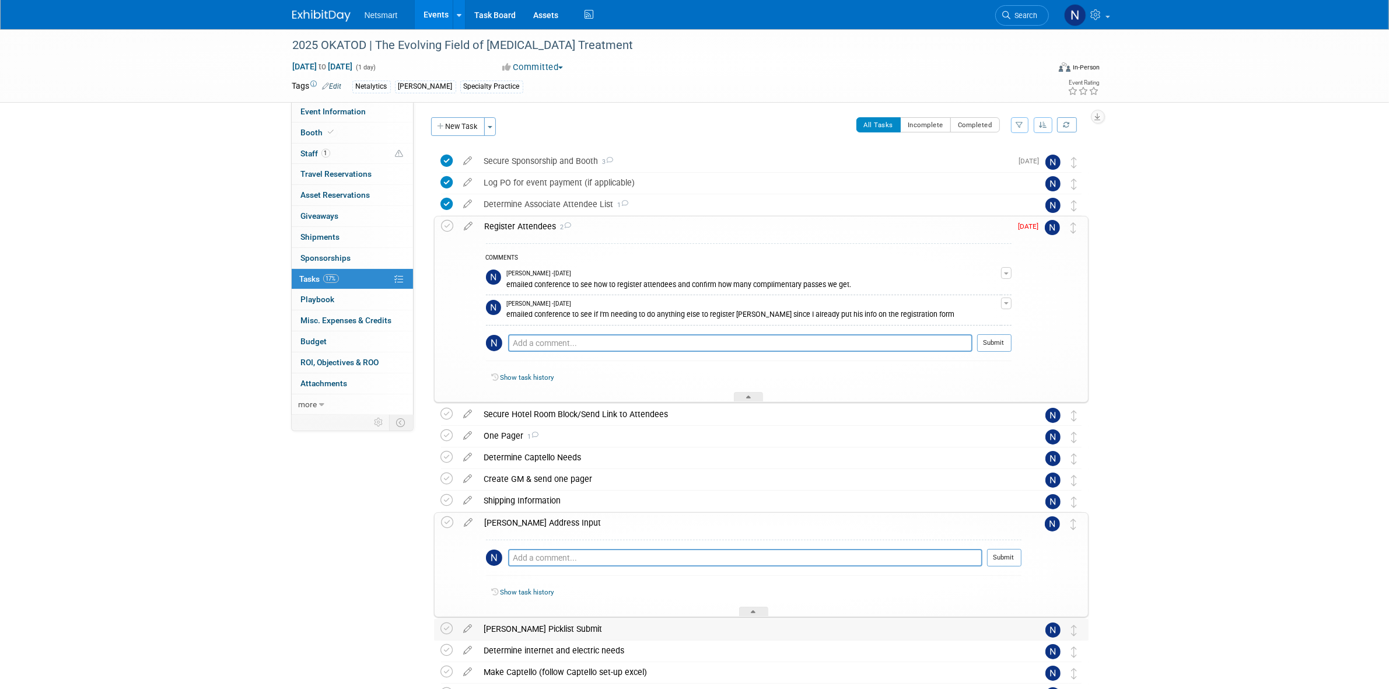
click at [520, 629] on div "[PERSON_NAME] Picklist Submit" at bounding box center [750, 629] width 544 height 20
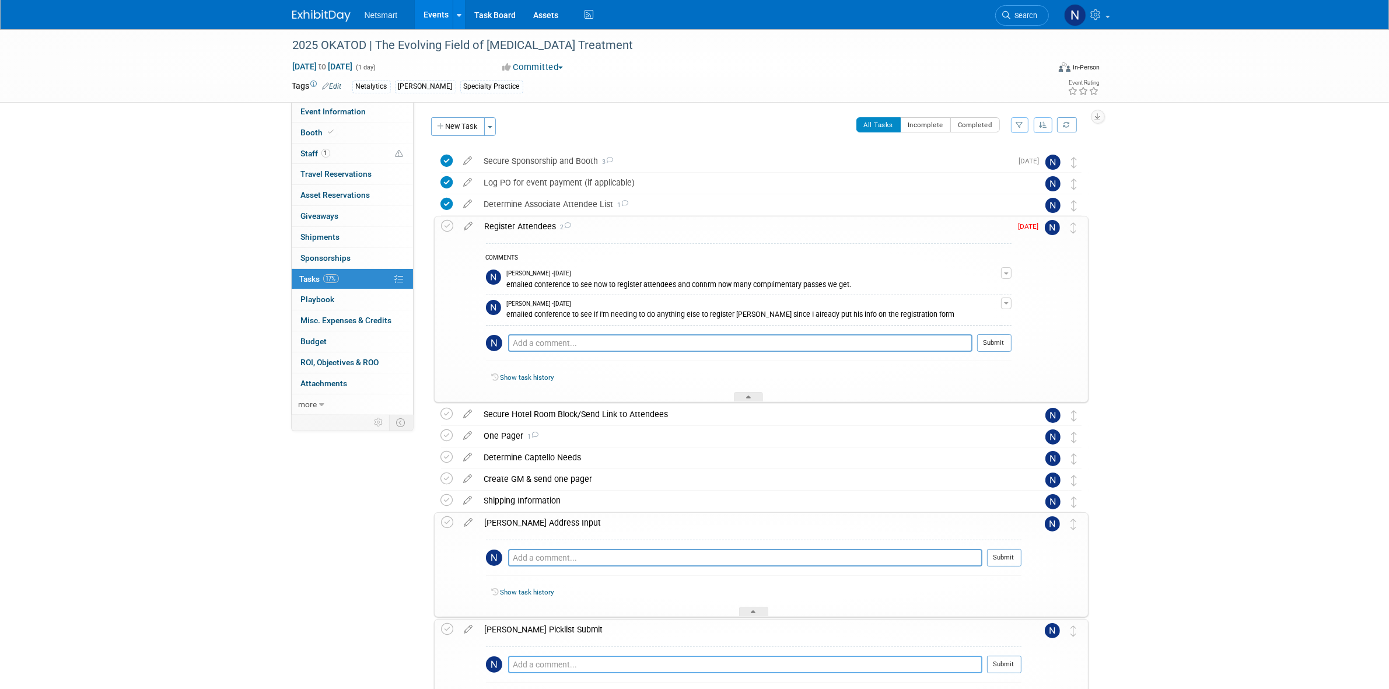
click at [572, 662] on textarea at bounding box center [745, 665] width 474 height 18
click at [775, 666] on textarea "copying COMPA, but messaged [PERSON_NAME] to confirm where the Netalytics trabl…" at bounding box center [745, 664] width 474 height 17
type textarea "copying COMPA, but messaged [PERSON_NAME] to confirm where the Netalytics table…"
click at [1003, 670] on button "Submit" at bounding box center [1004, 665] width 34 height 18
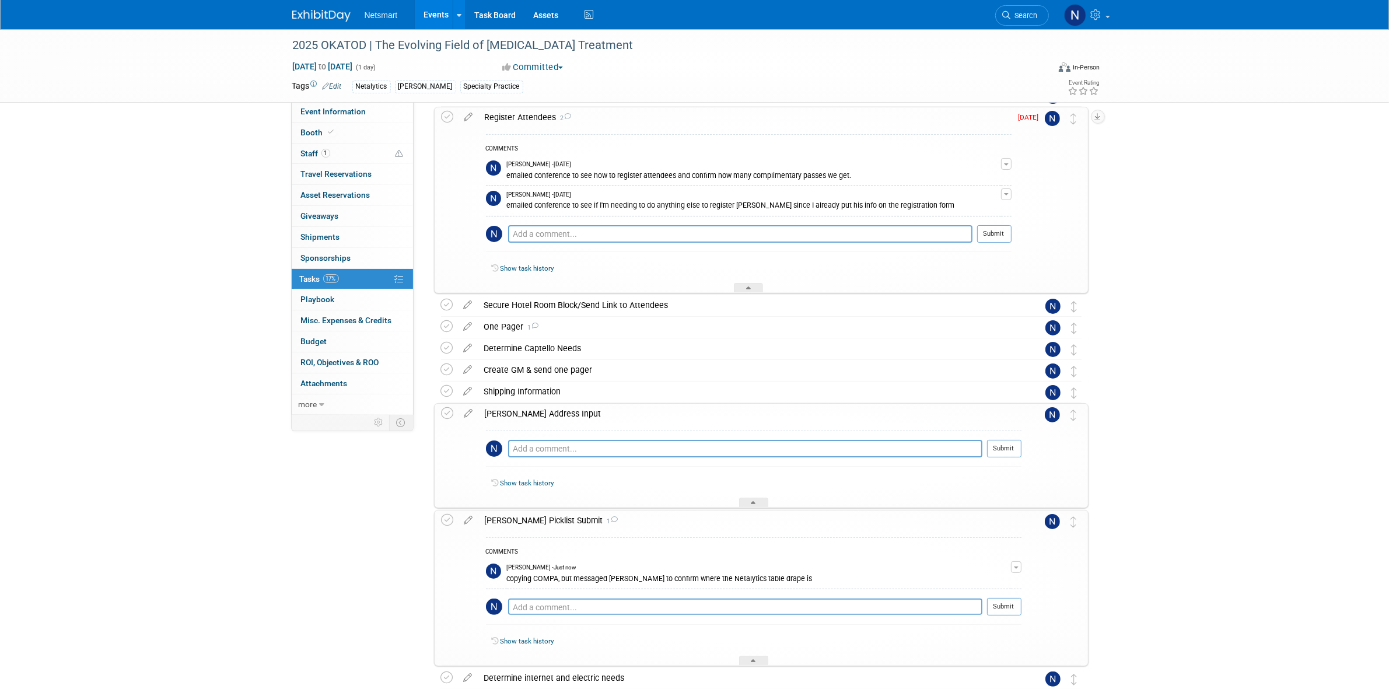
scroll to position [146, 0]
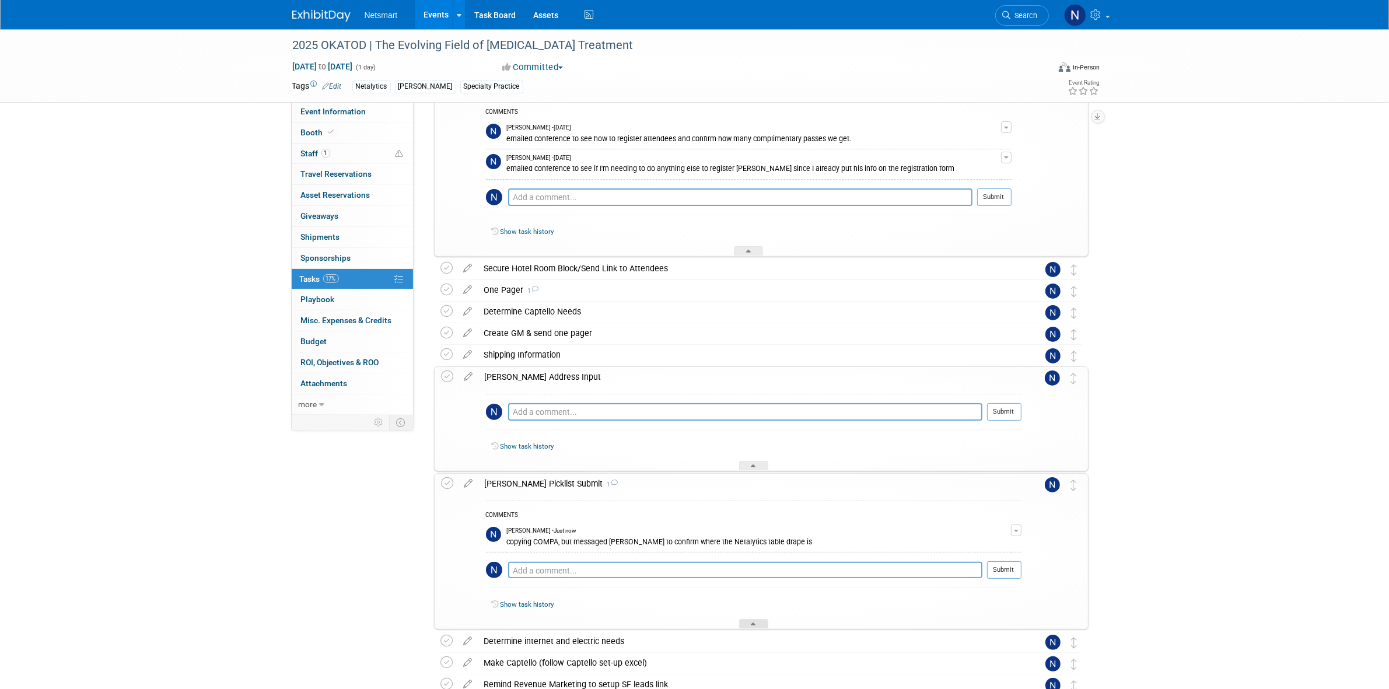
click at [756, 625] on div at bounding box center [753, 624] width 29 height 10
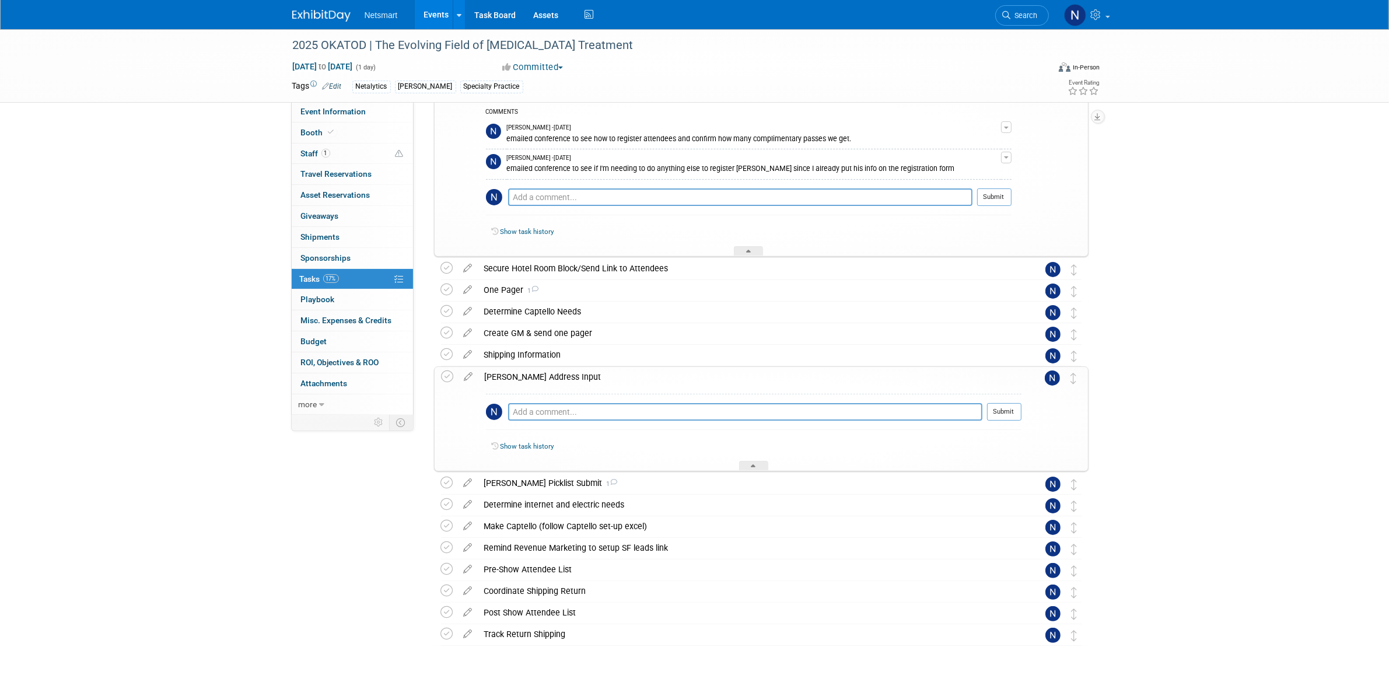
click at [1321, 460] on div "2025 OKATOD | The Evolving Field of [MEDICAL_DATA] Treatment [DATE] to [DATE] (…" at bounding box center [694, 300] width 1389 height 834
click at [492, 289] on div "One Pager 1" at bounding box center [750, 290] width 544 height 20
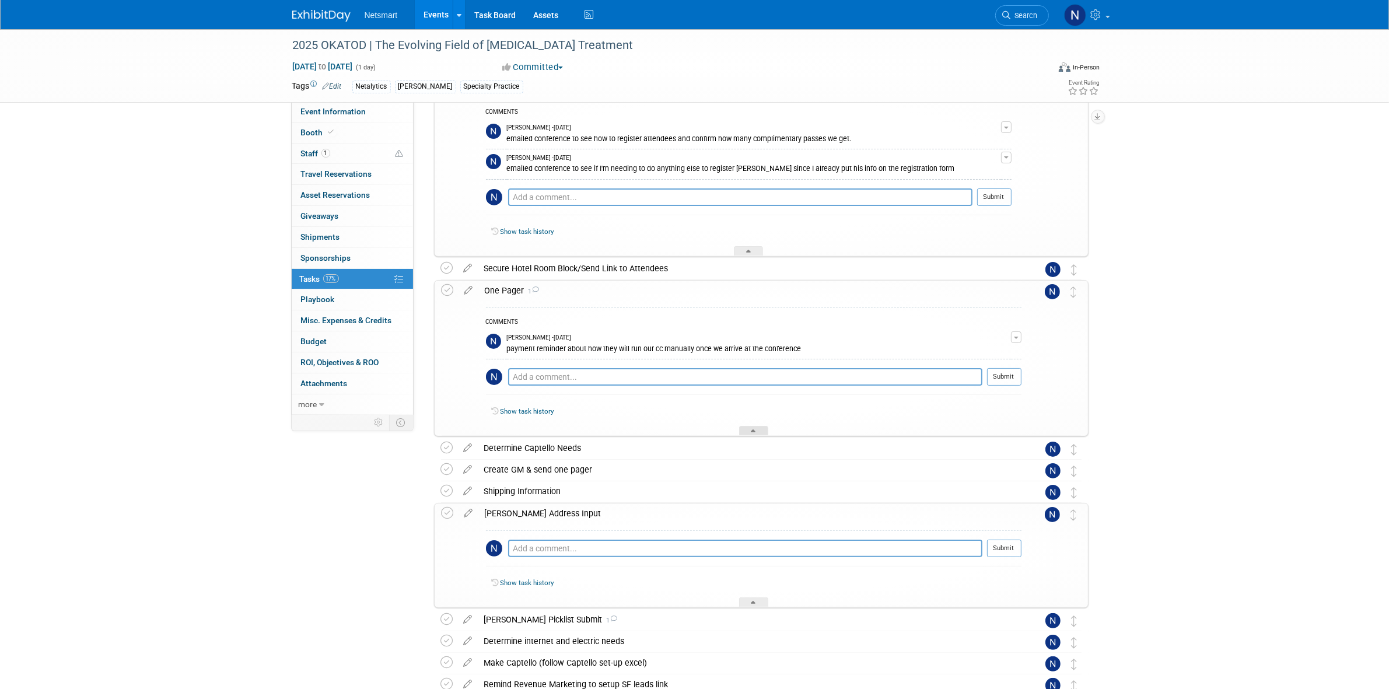
click at [747, 432] on div at bounding box center [753, 431] width 29 height 10
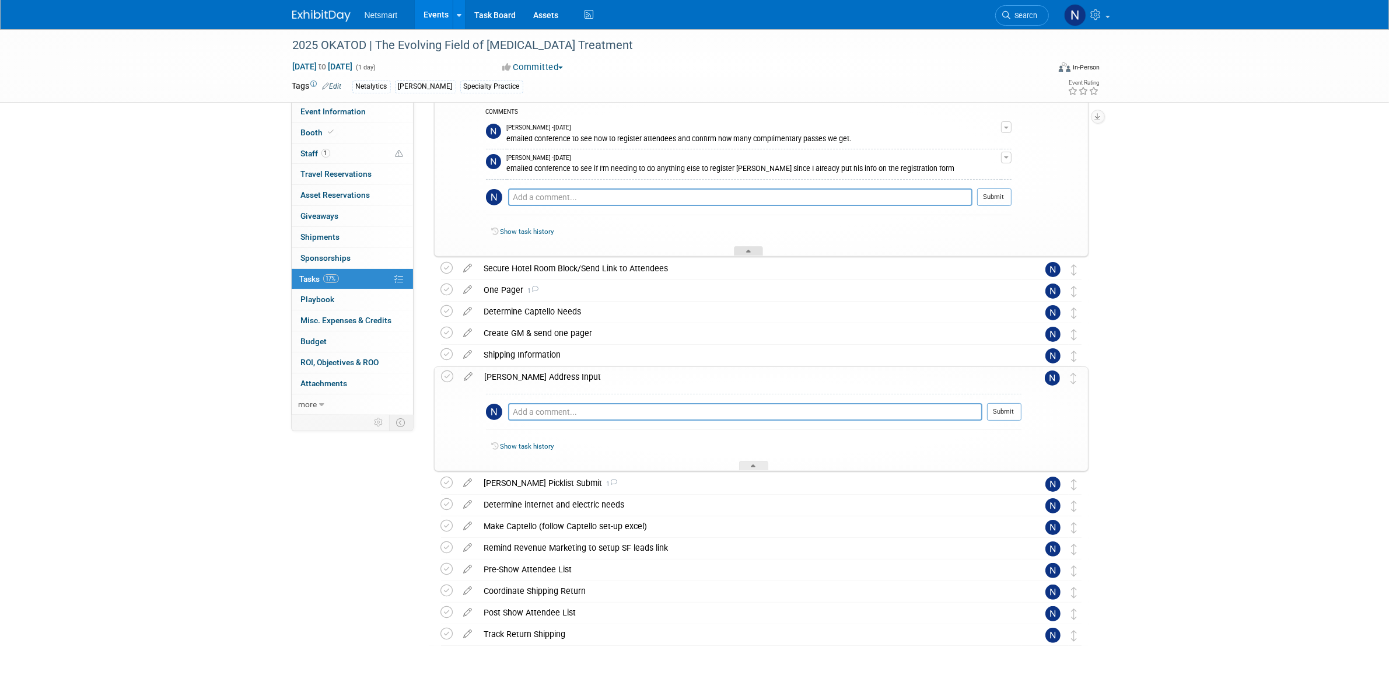
click at [743, 254] on div at bounding box center [748, 251] width 29 height 10
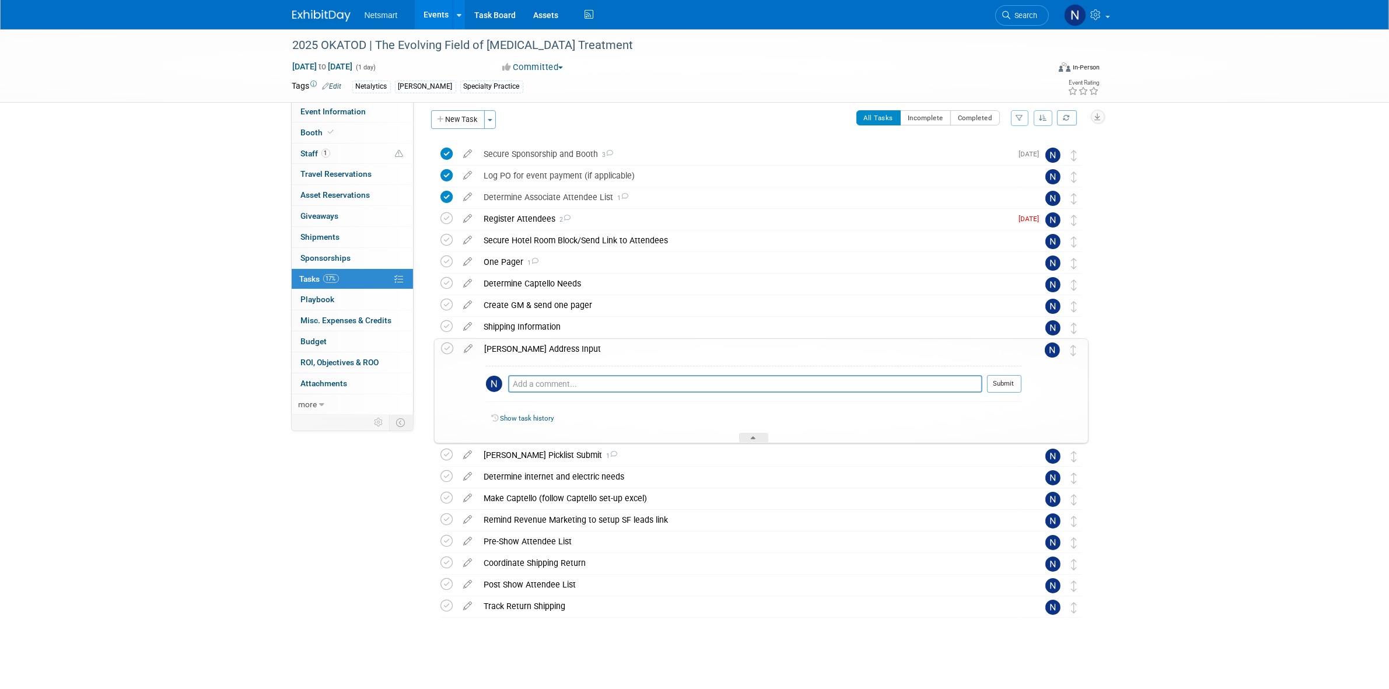
scroll to position [7, 0]
click at [756, 439] on div at bounding box center [753, 438] width 29 height 10
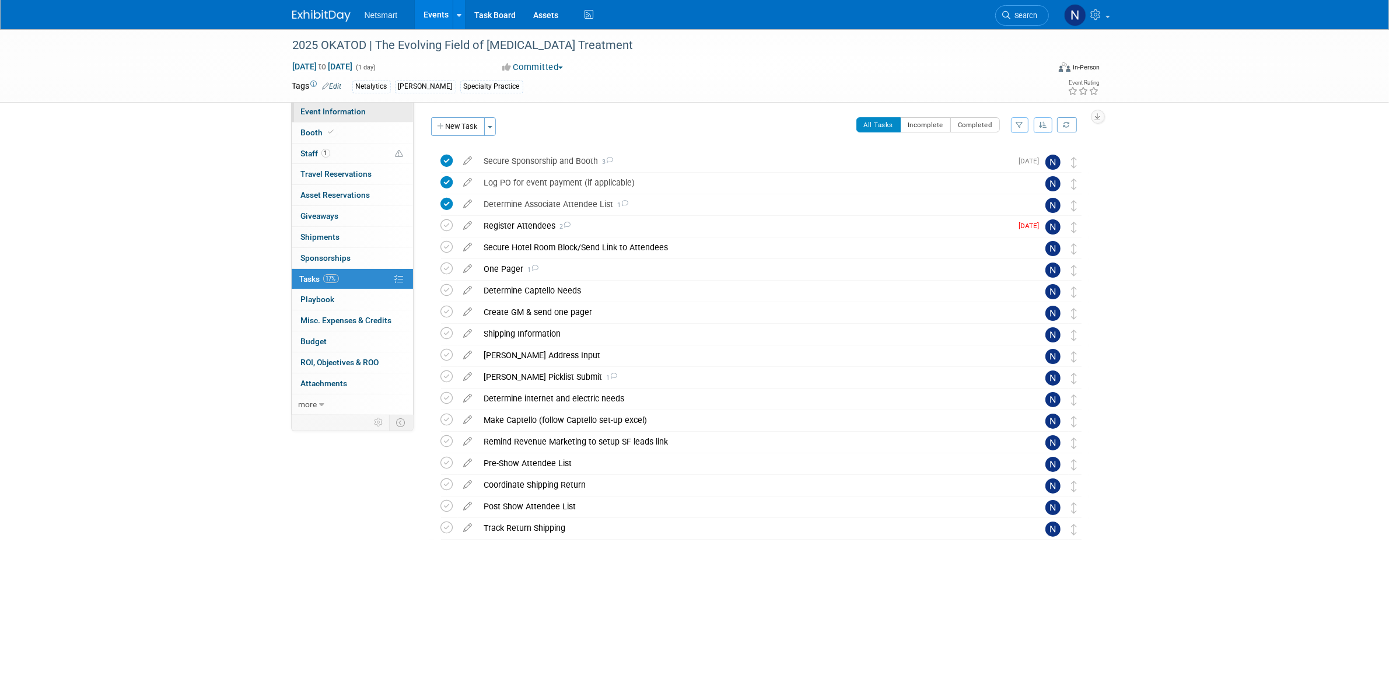
click at [352, 106] on link "Event Information" at bounding box center [352, 112] width 121 height 20
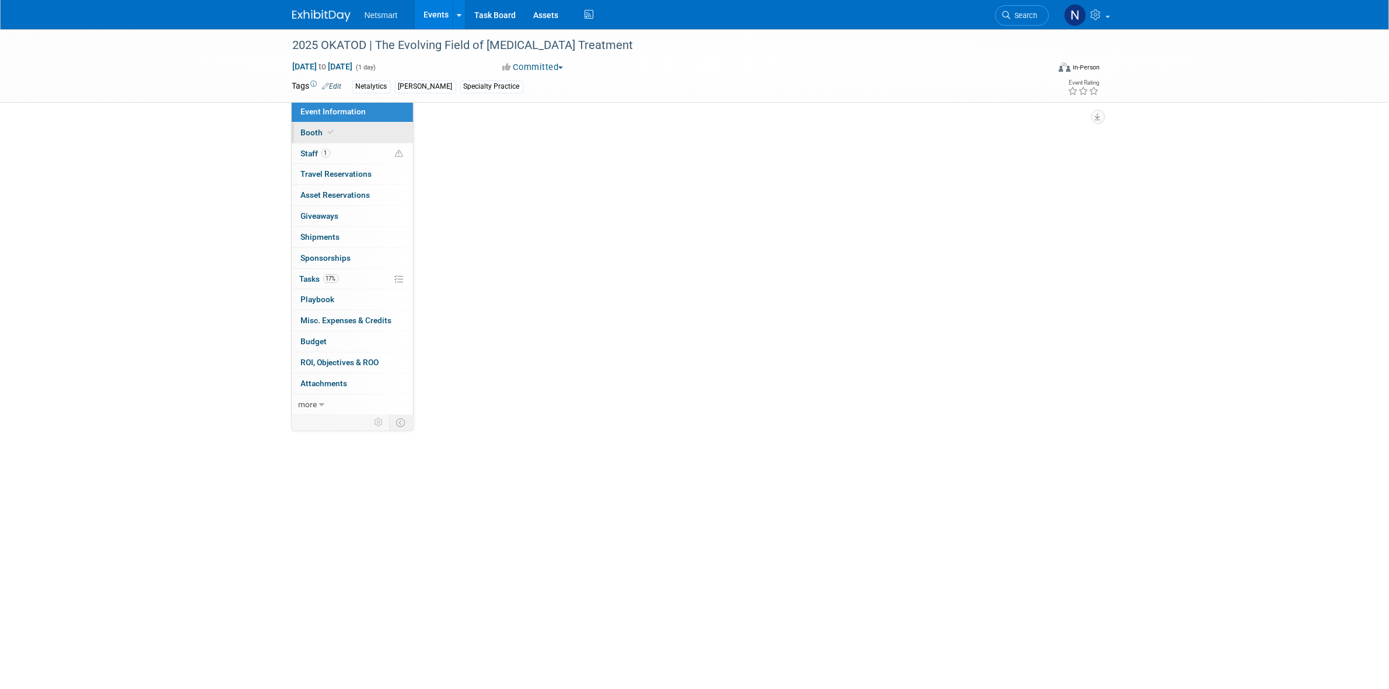
select select "Specialty Practice"
select select "3"
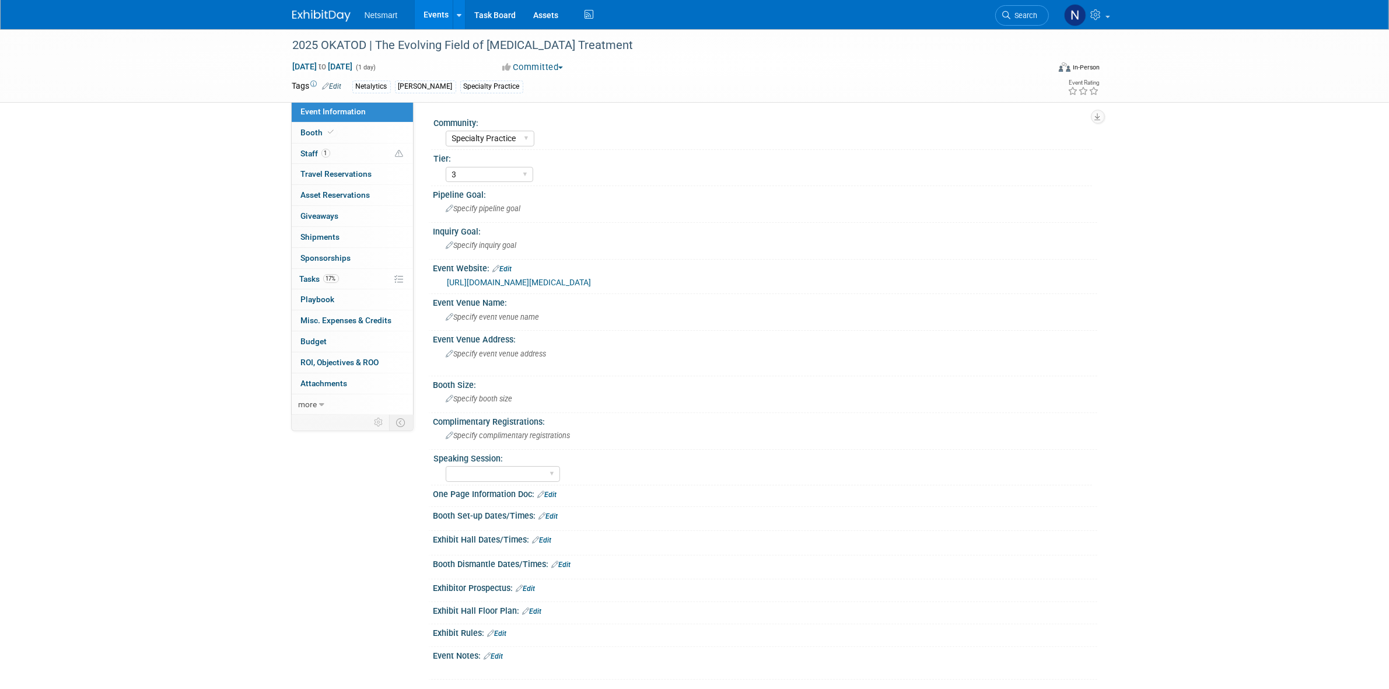
click at [552, 281] on link "[URL][DOMAIN_NAME][MEDICAL_DATA]" at bounding box center [519, 282] width 144 height 9
click at [333, 277] on span "17%" at bounding box center [331, 278] width 16 height 9
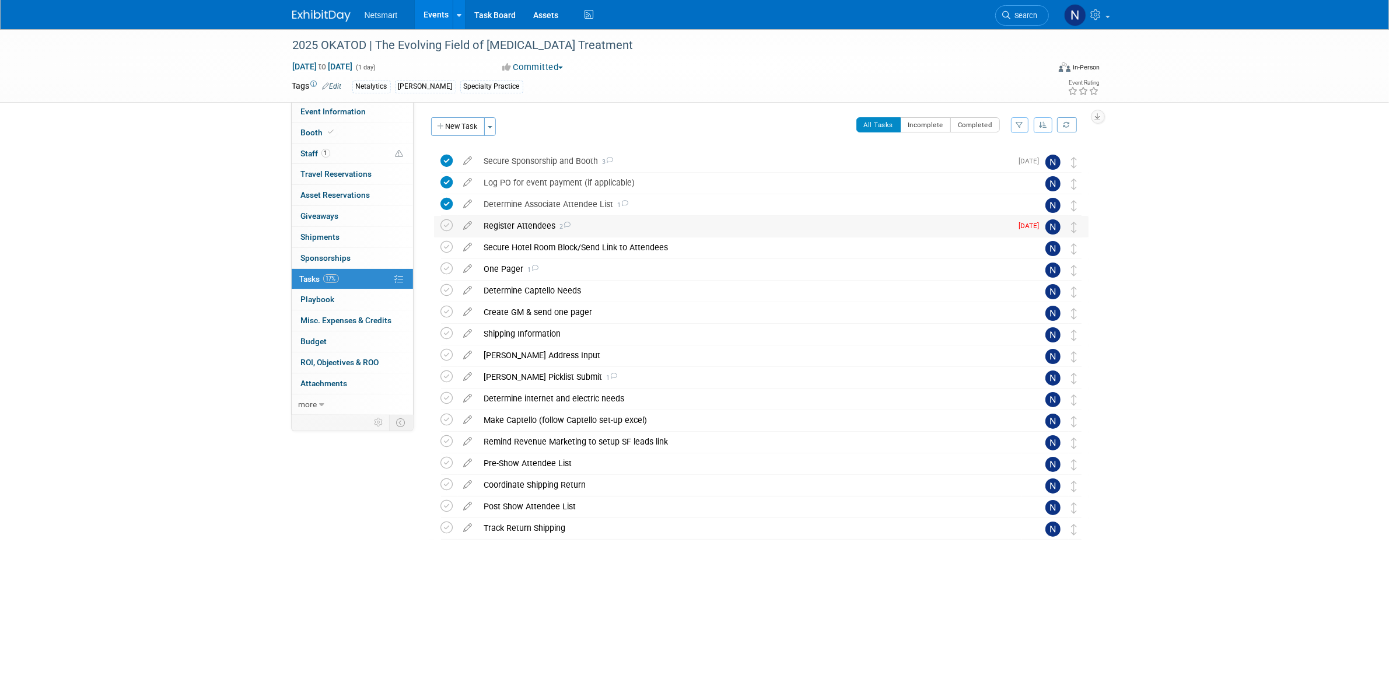
click at [534, 229] on div "Register Attendees 2" at bounding box center [745, 226] width 534 height 20
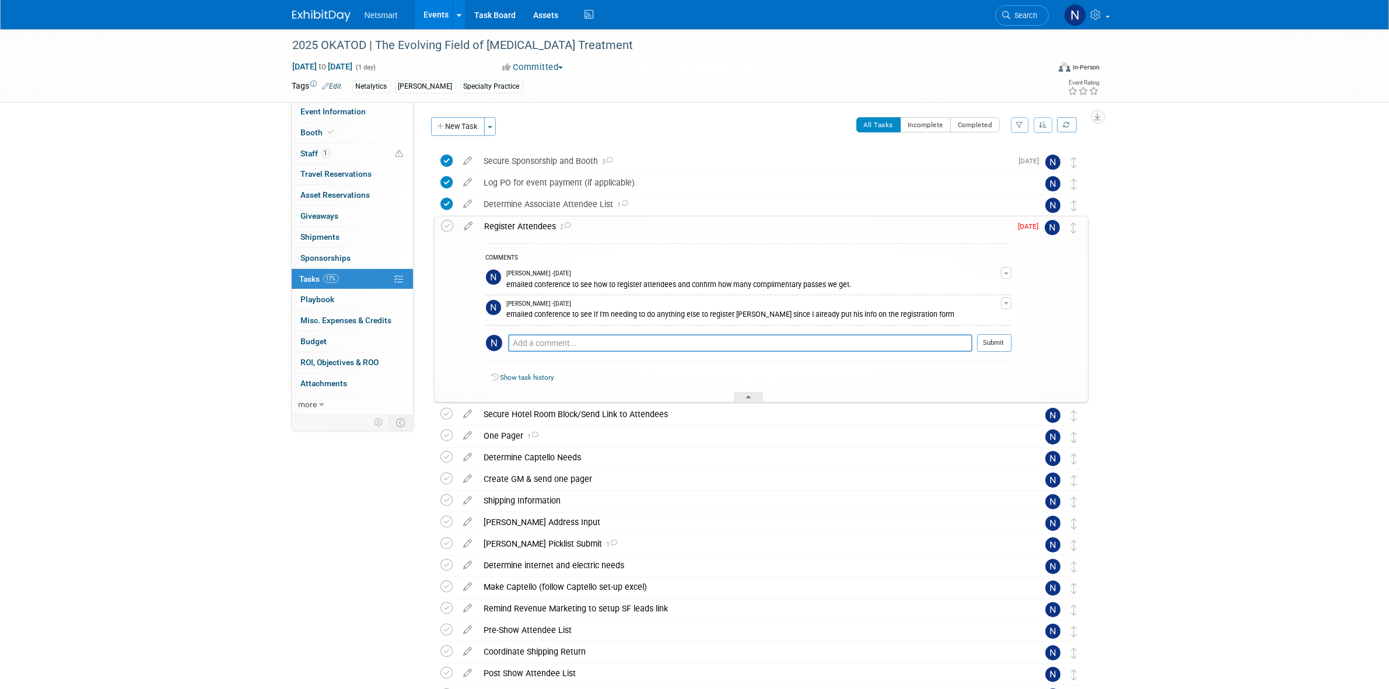
click at [534, 229] on div "Register Attendees 2" at bounding box center [745, 226] width 533 height 20
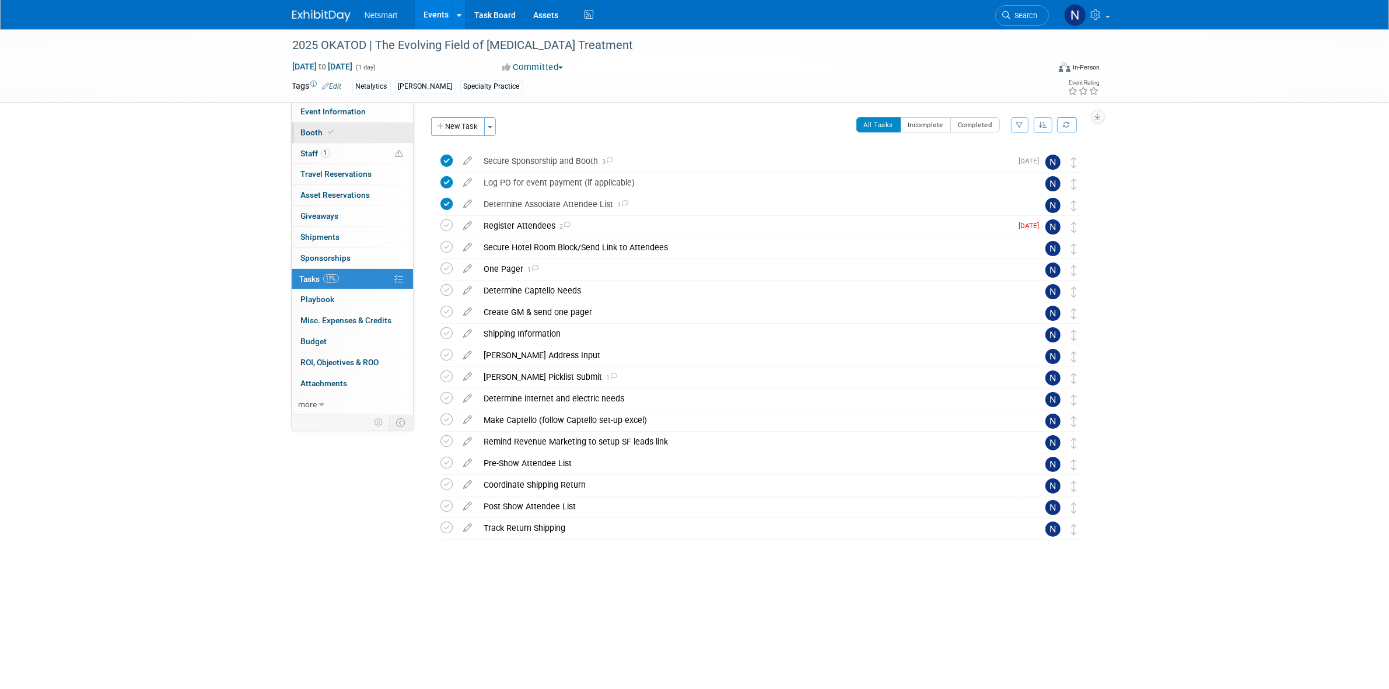
click at [343, 130] on link "Booth" at bounding box center [352, 133] width 121 height 20
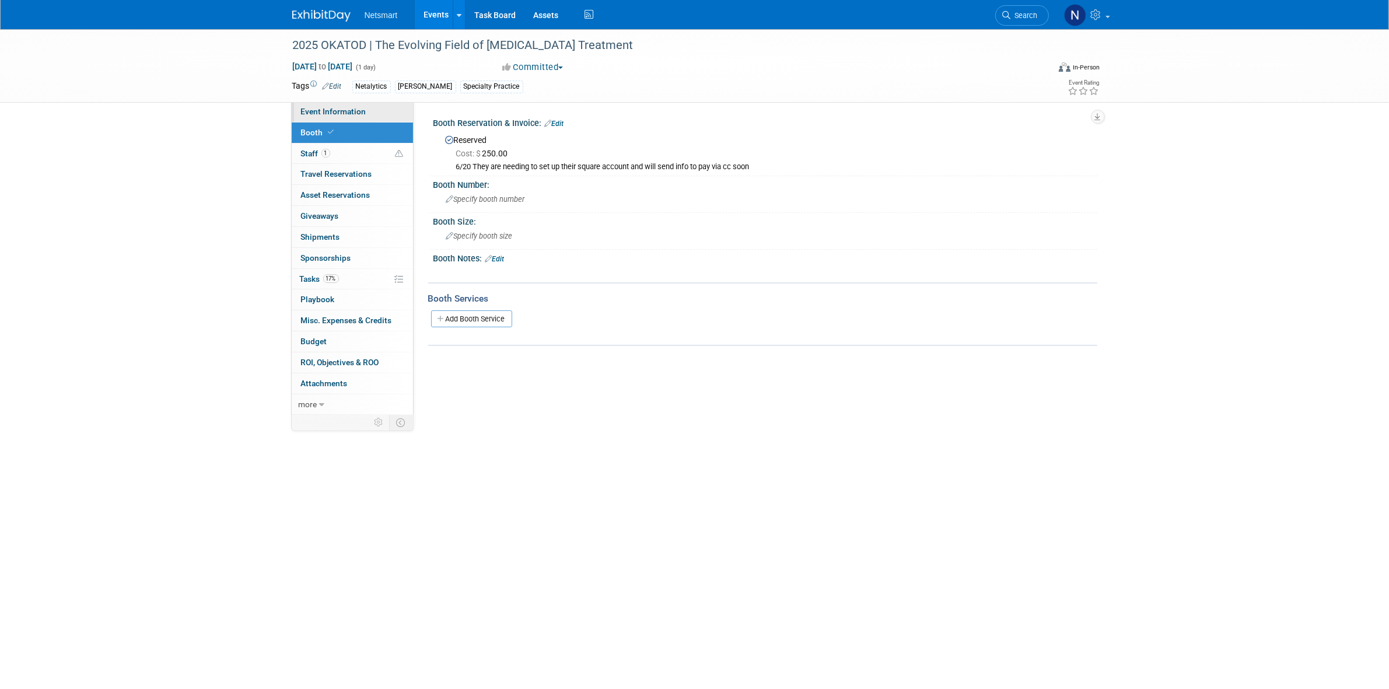
click at [336, 114] on span "Event Information" at bounding box center [333, 111] width 65 height 9
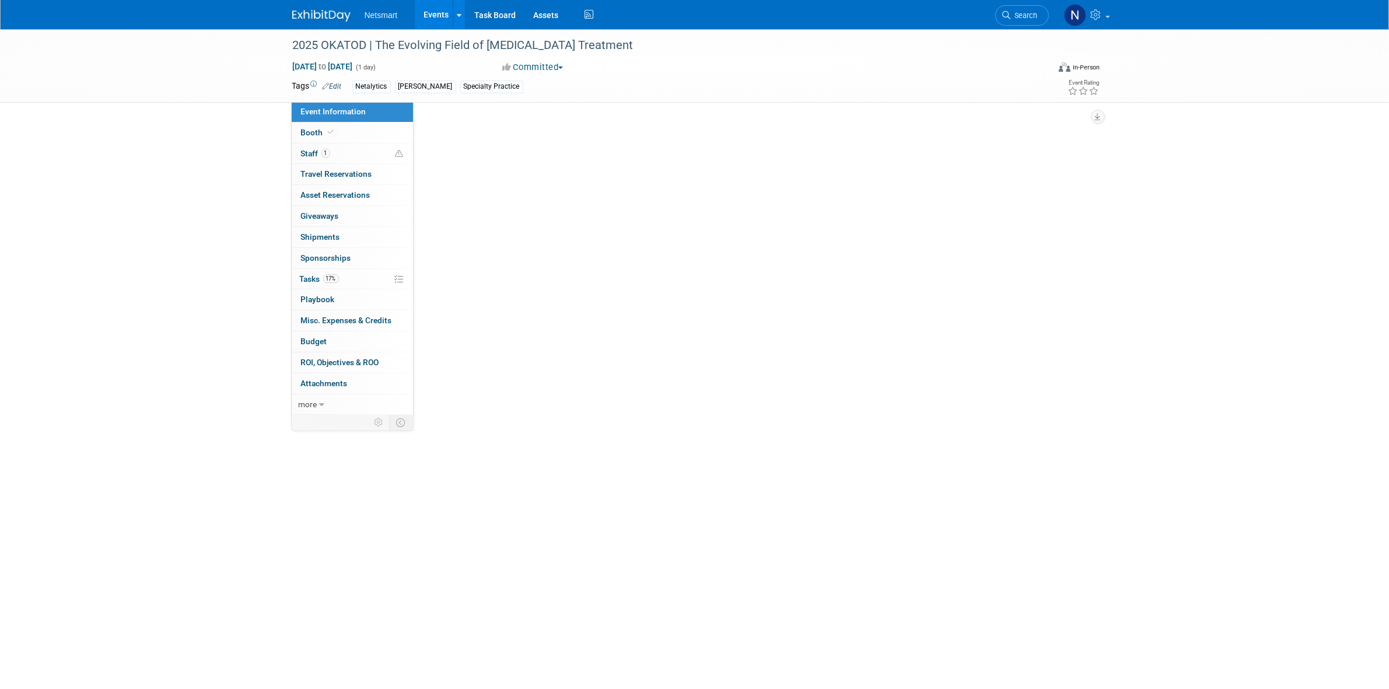
select select "Specialty Practice"
select select "3"
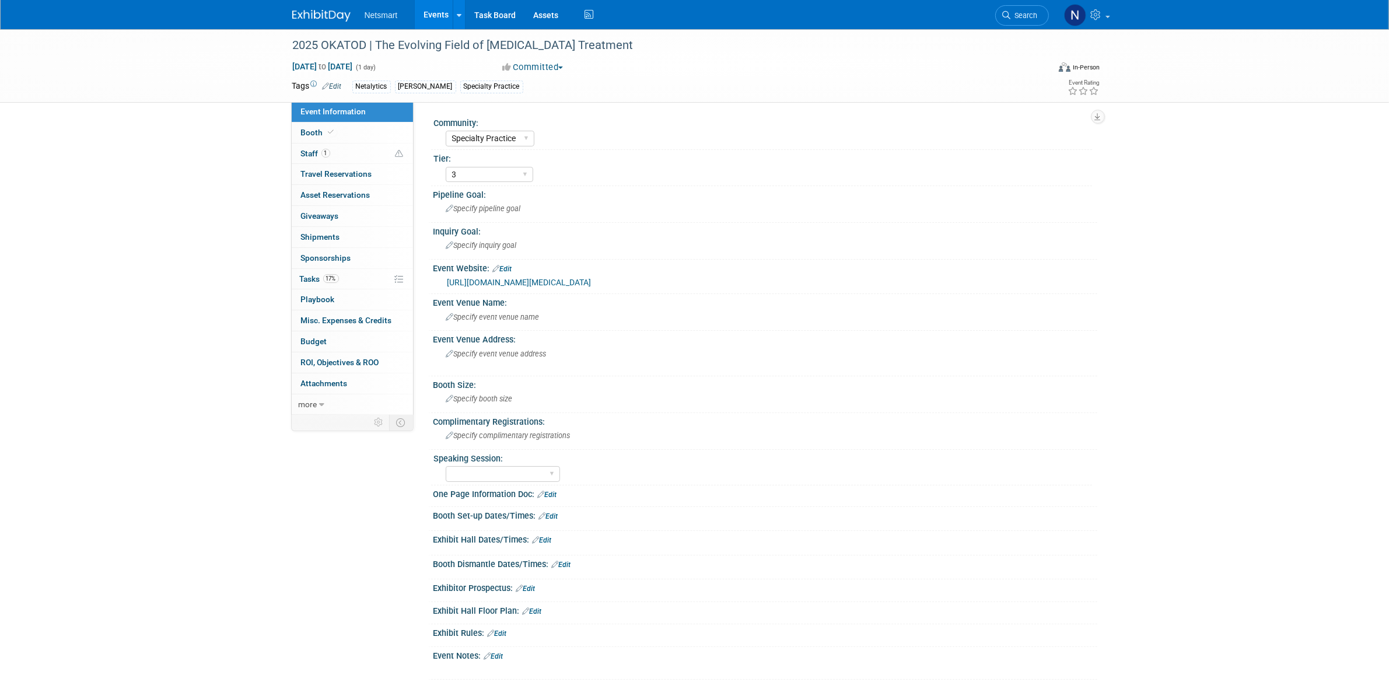
click at [1200, 338] on div "2025 OKATOD | The Evolving Field of [MEDICAL_DATA] Treatment [DATE] to [DATE] (…" at bounding box center [694, 366] width 1389 height 674
click at [336, 274] on link "17% Tasks 17%" at bounding box center [352, 279] width 121 height 20
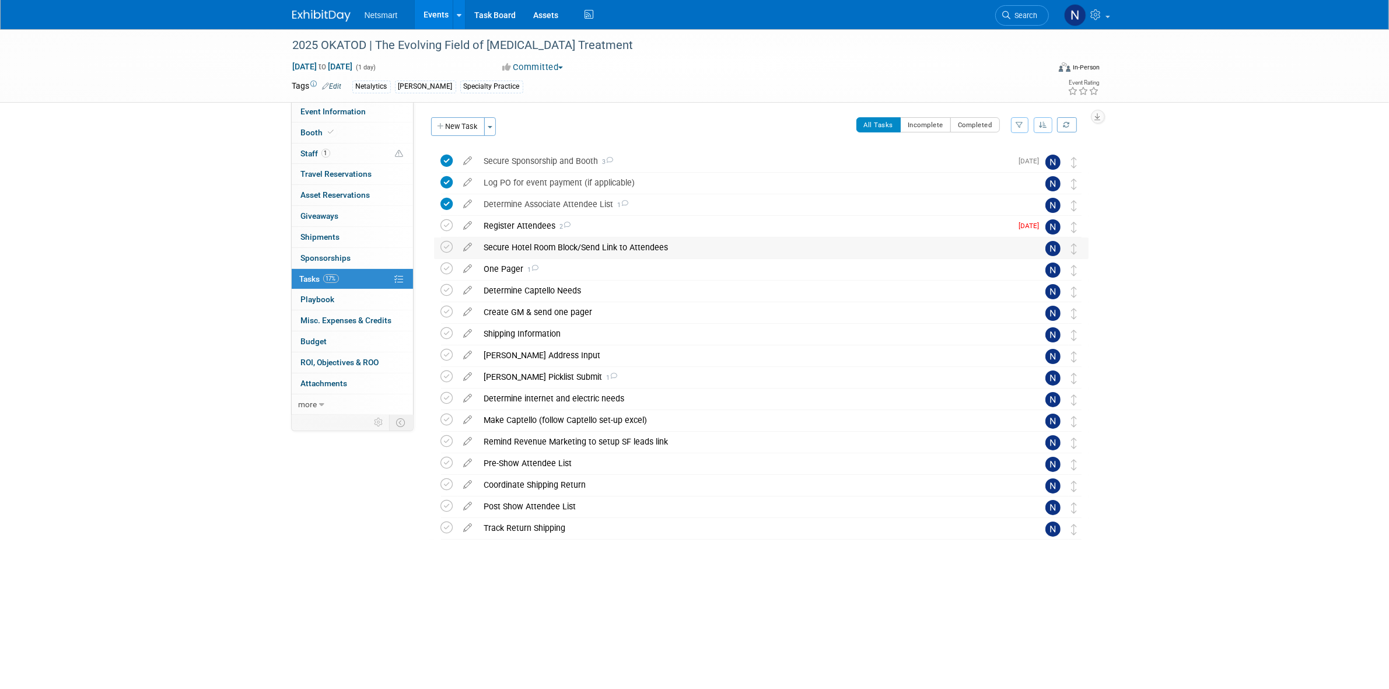
click at [521, 249] on div "Secure Hotel Room Block/Send Link to Attendees" at bounding box center [750, 247] width 544 height 20
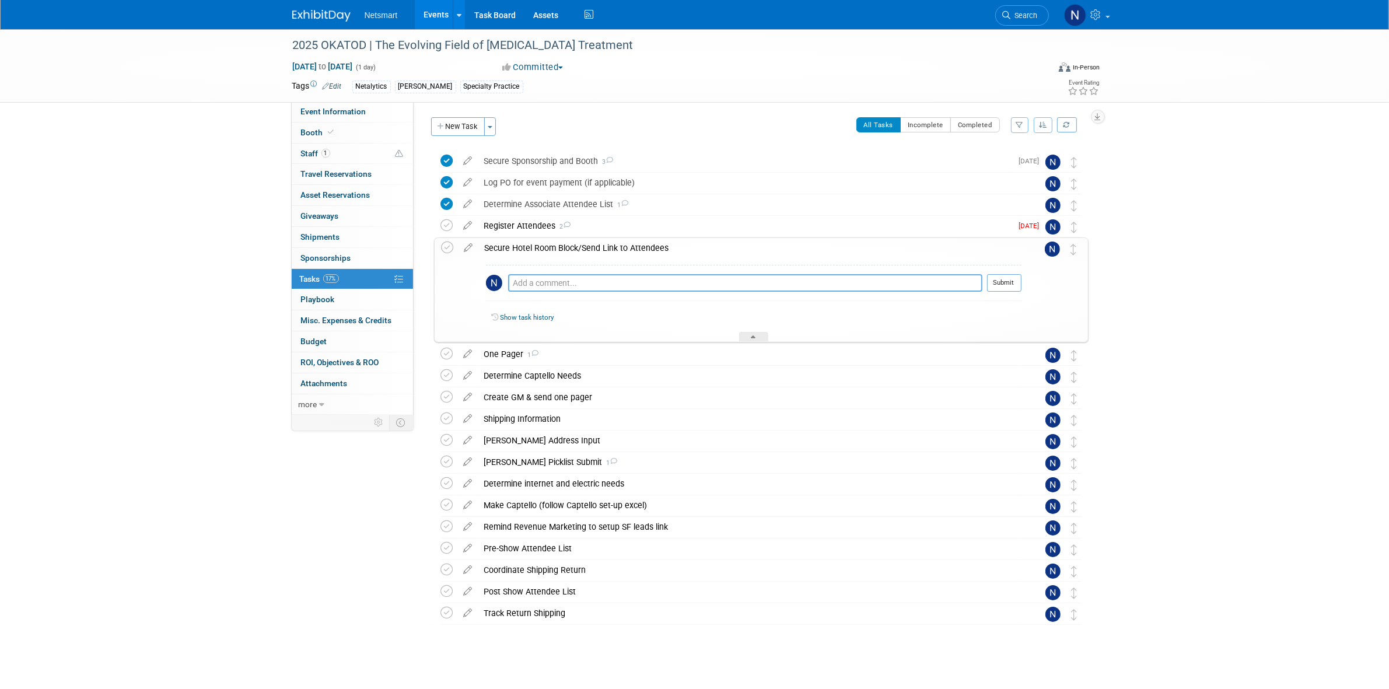
click at [538, 284] on textarea at bounding box center [745, 283] width 474 height 18
click at [540, 285] on textarea "emailed conference to confirm" at bounding box center [745, 283] width 474 height 17
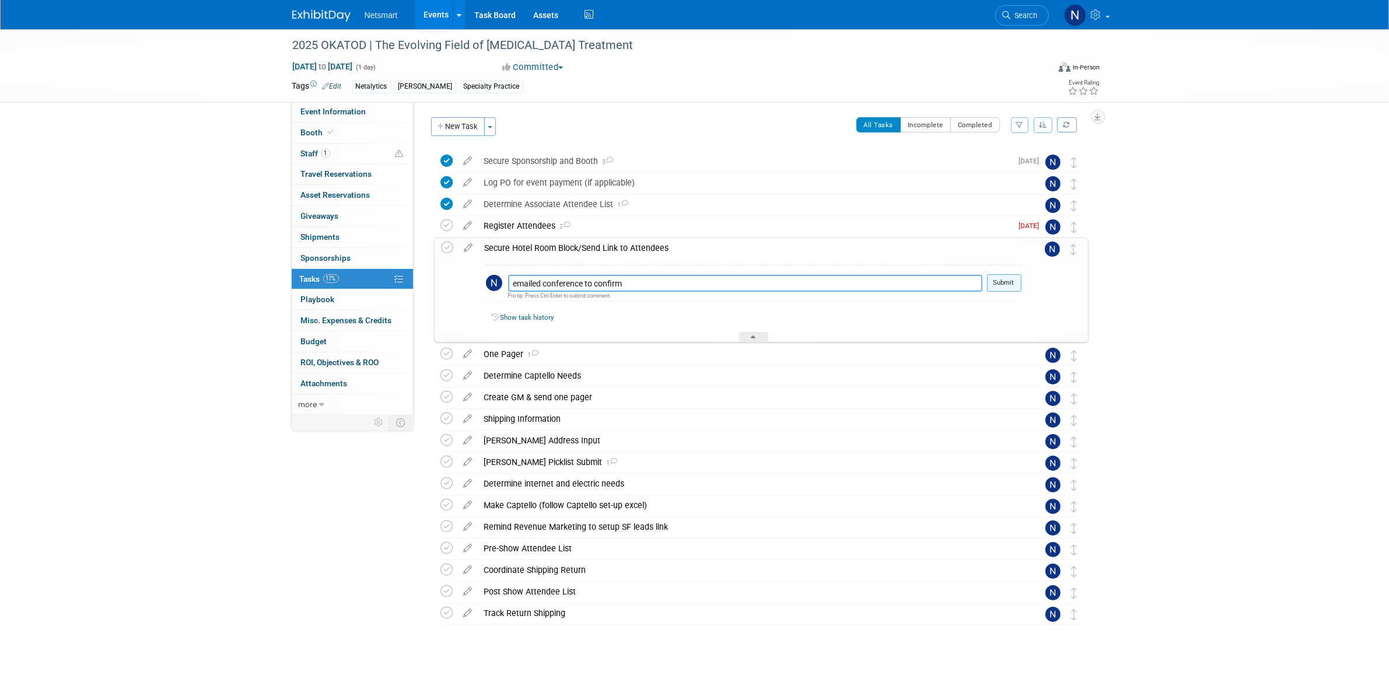
type textarea "emailed conference to confirm"
click at [998, 288] on button "Submit" at bounding box center [1004, 283] width 34 height 18
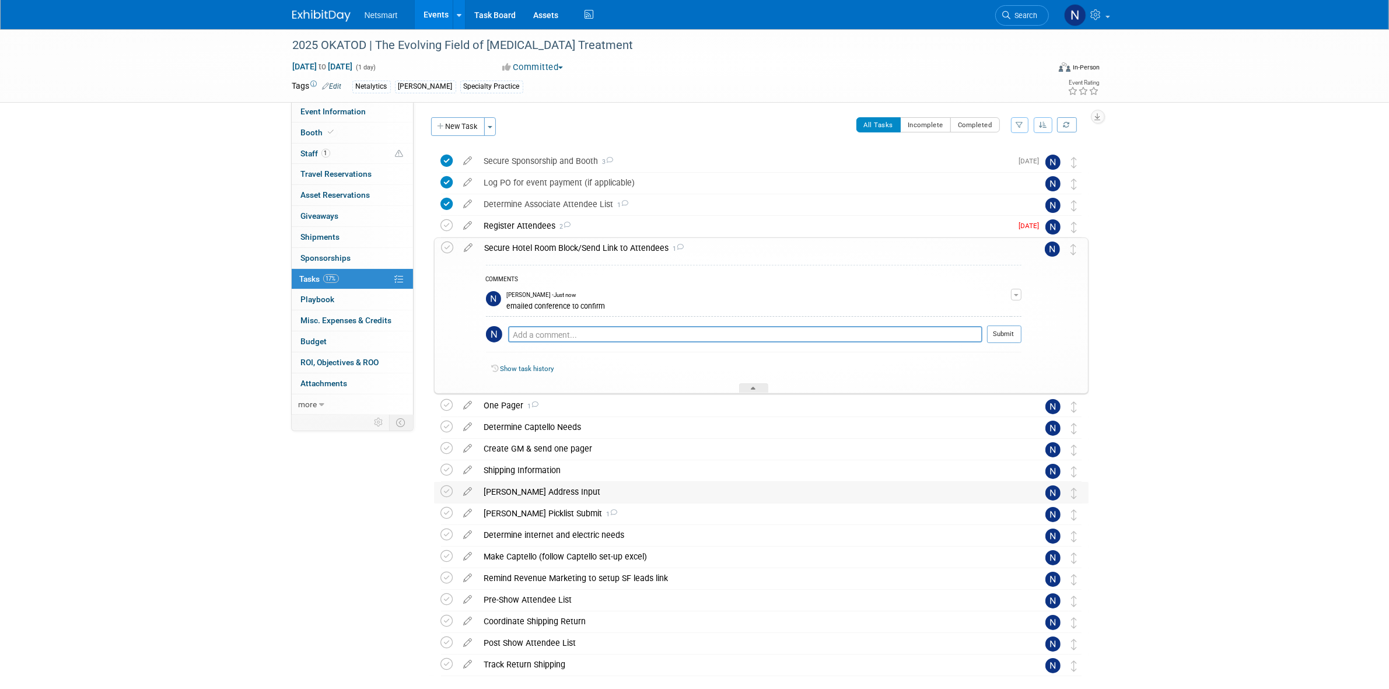
click at [518, 493] on div "[PERSON_NAME] Address Input" at bounding box center [750, 492] width 544 height 20
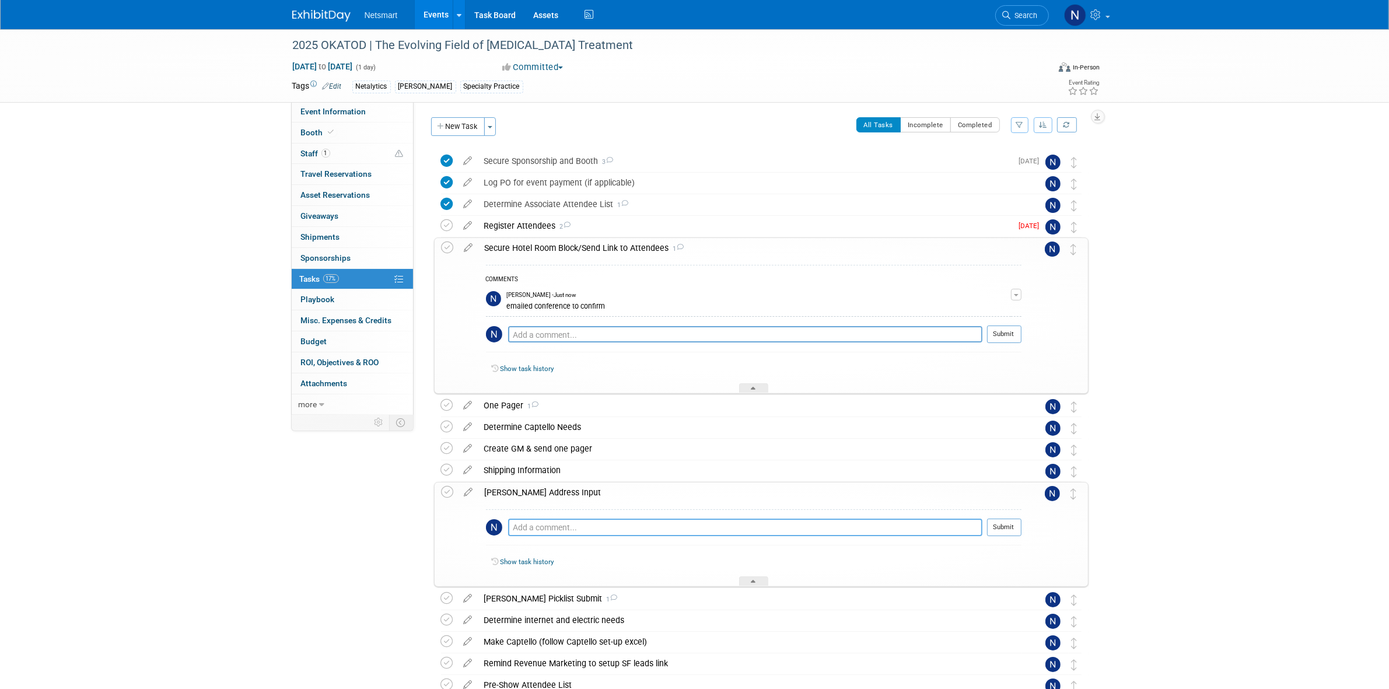
click at [543, 527] on textarea at bounding box center [745, 528] width 474 height 18
paste textarea "emailed conference to confirm"
type textarea "emailed conference to confirm"
click at [998, 529] on button "Submit" at bounding box center [1004, 528] width 34 height 18
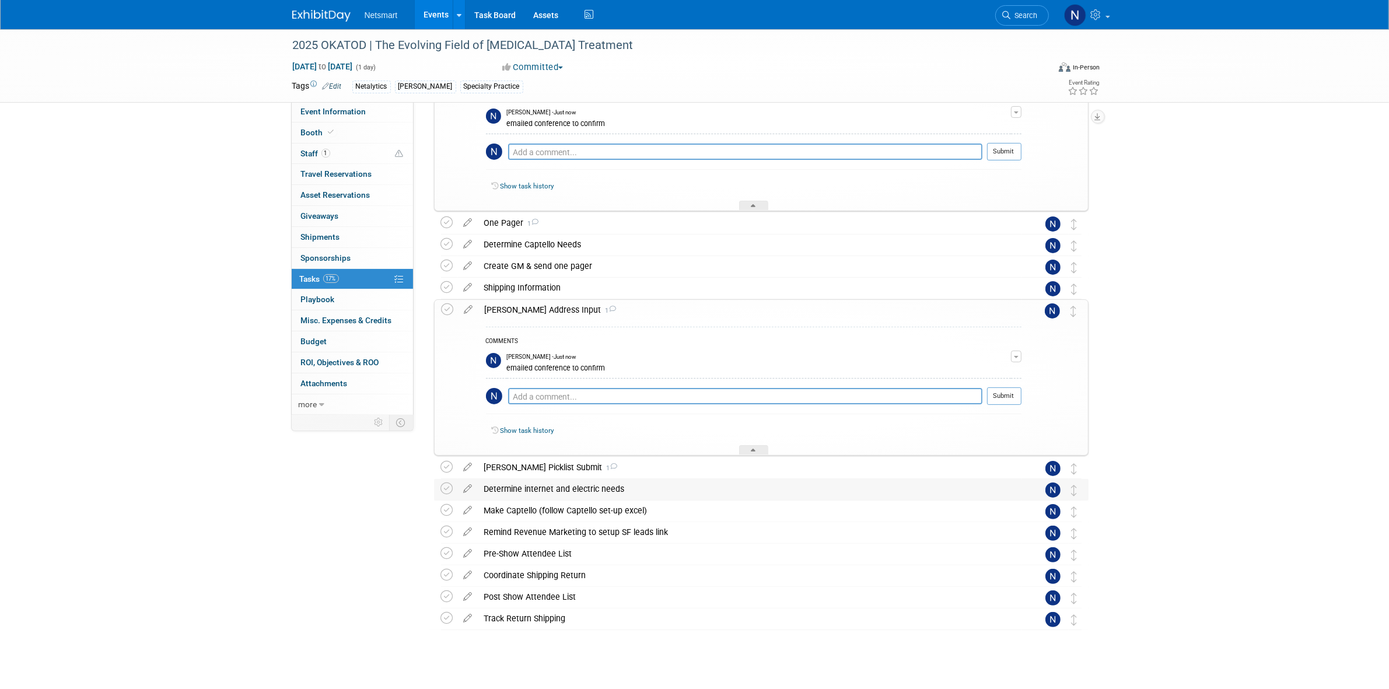
scroll to position [194, 0]
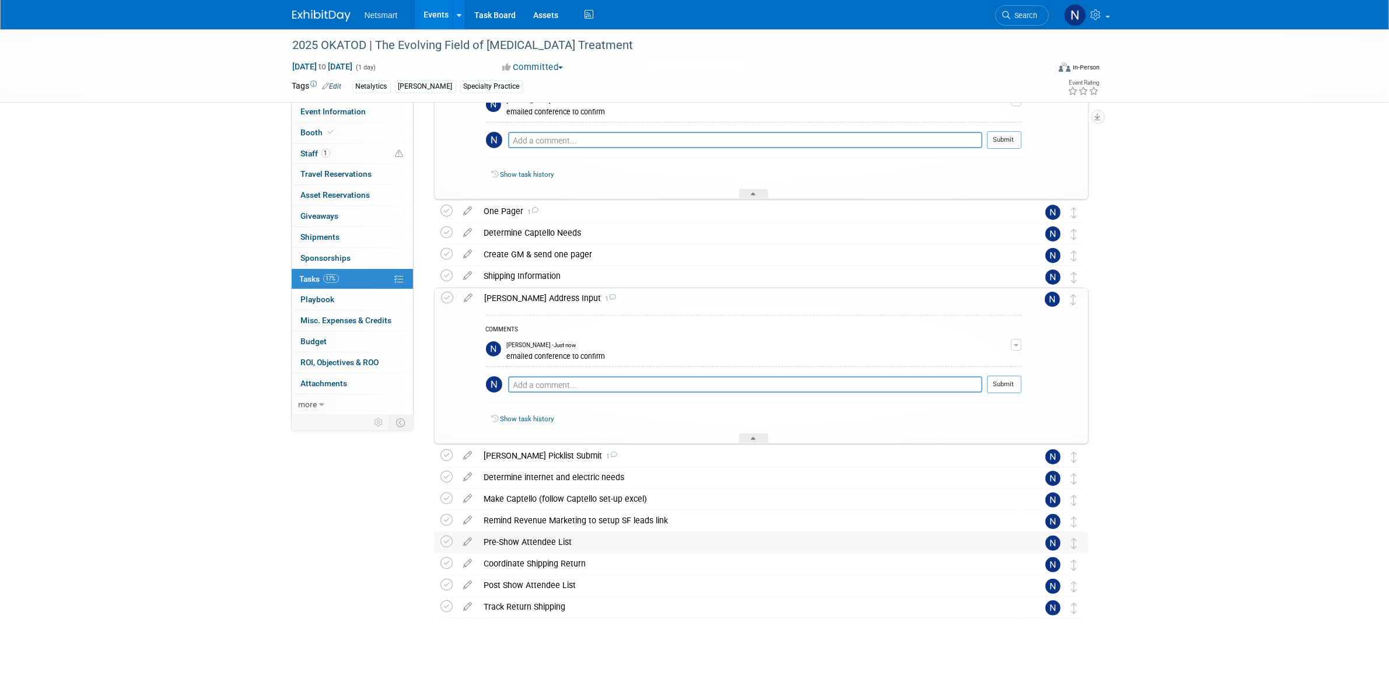
click at [519, 541] on div "Pre-Show Attendee List" at bounding box center [750, 542] width 544 height 20
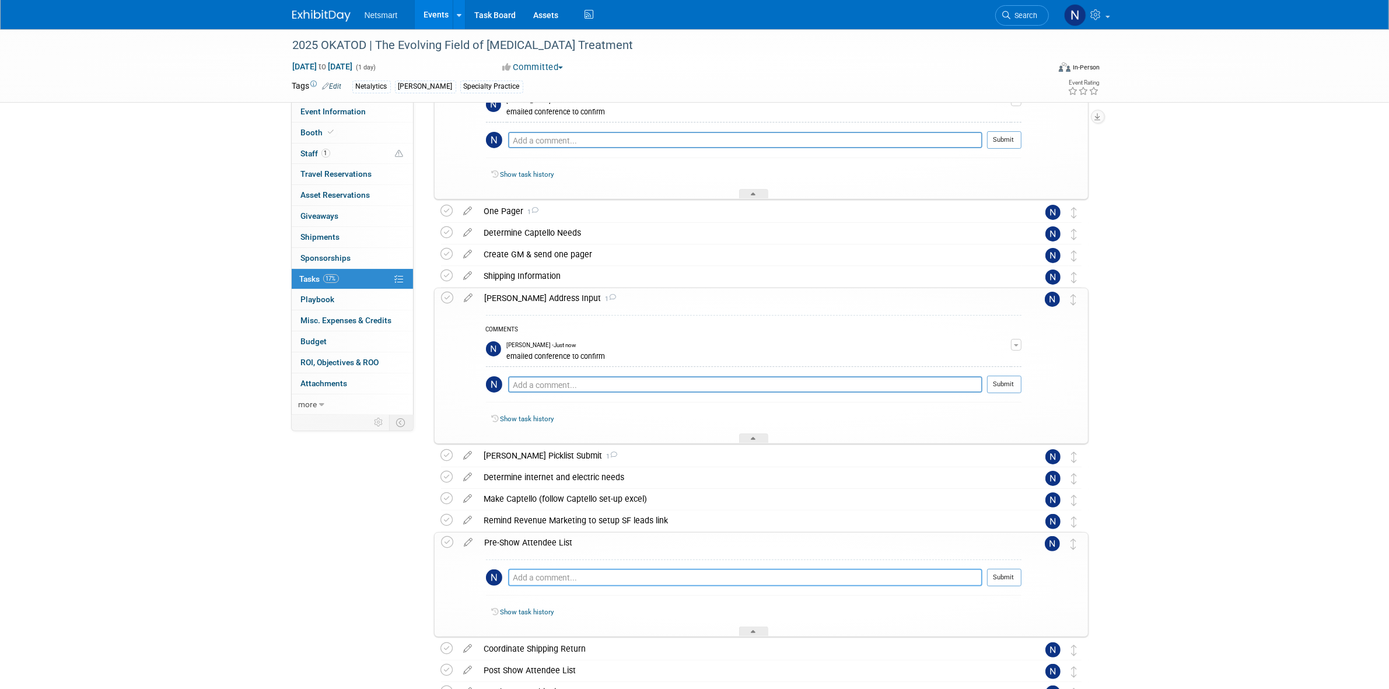
click at [529, 576] on textarea at bounding box center [745, 578] width 474 height 18
paste textarea "emailed conference to confirm"
type textarea "emailed conference to confirm"
click at [1005, 580] on button "Submit" at bounding box center [1004, 578] width 34 height 18
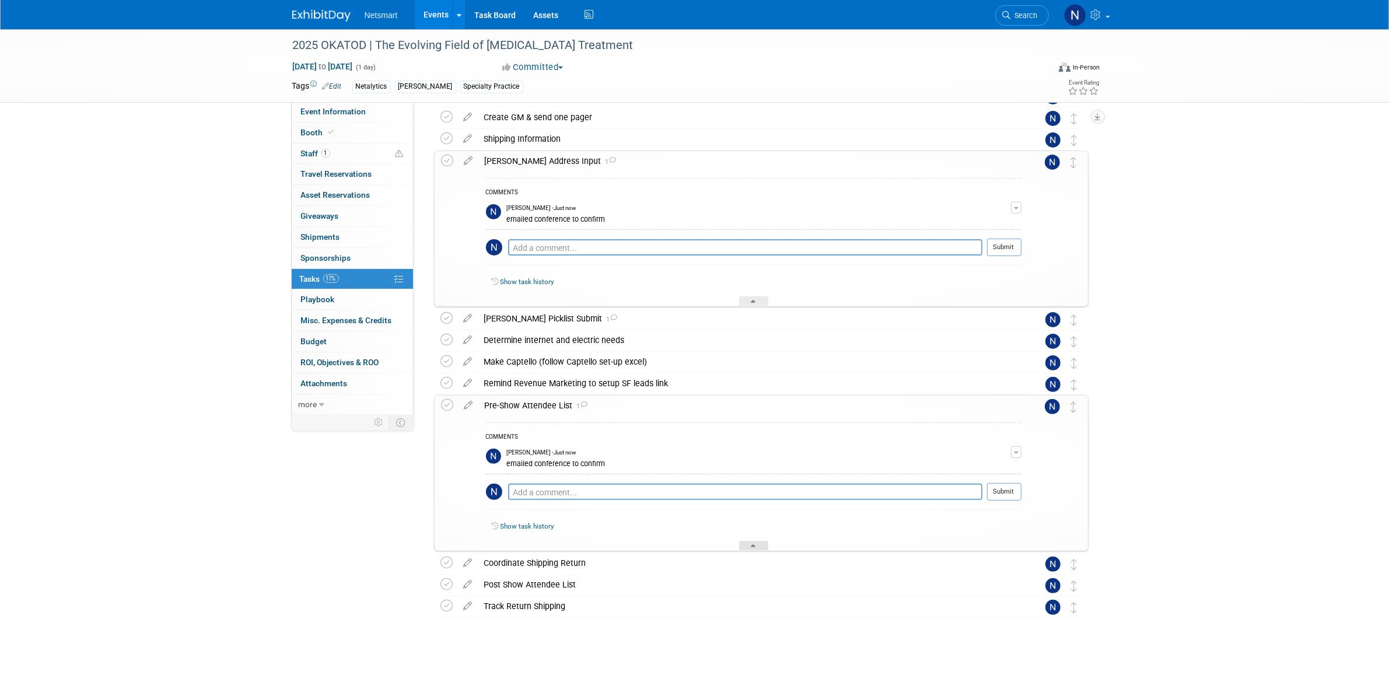
click at [757, 545] on div at bounding box center [753, 546] width 29 height 10
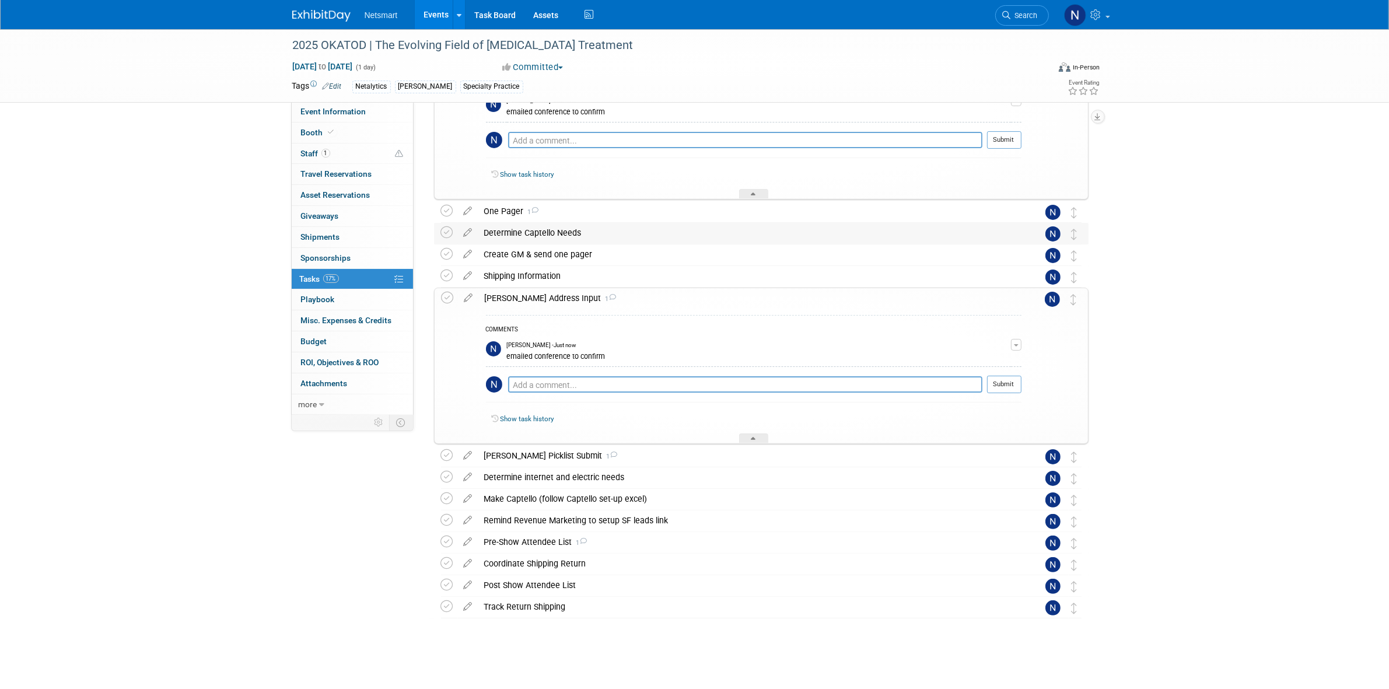
drag, startPoint x: 750, startPoint y: 436, endPoint x: 753, endPoint y: 357, distance: 78.8
click at [751, 436] on div at bounding box center [753, 438] width 29 height 10
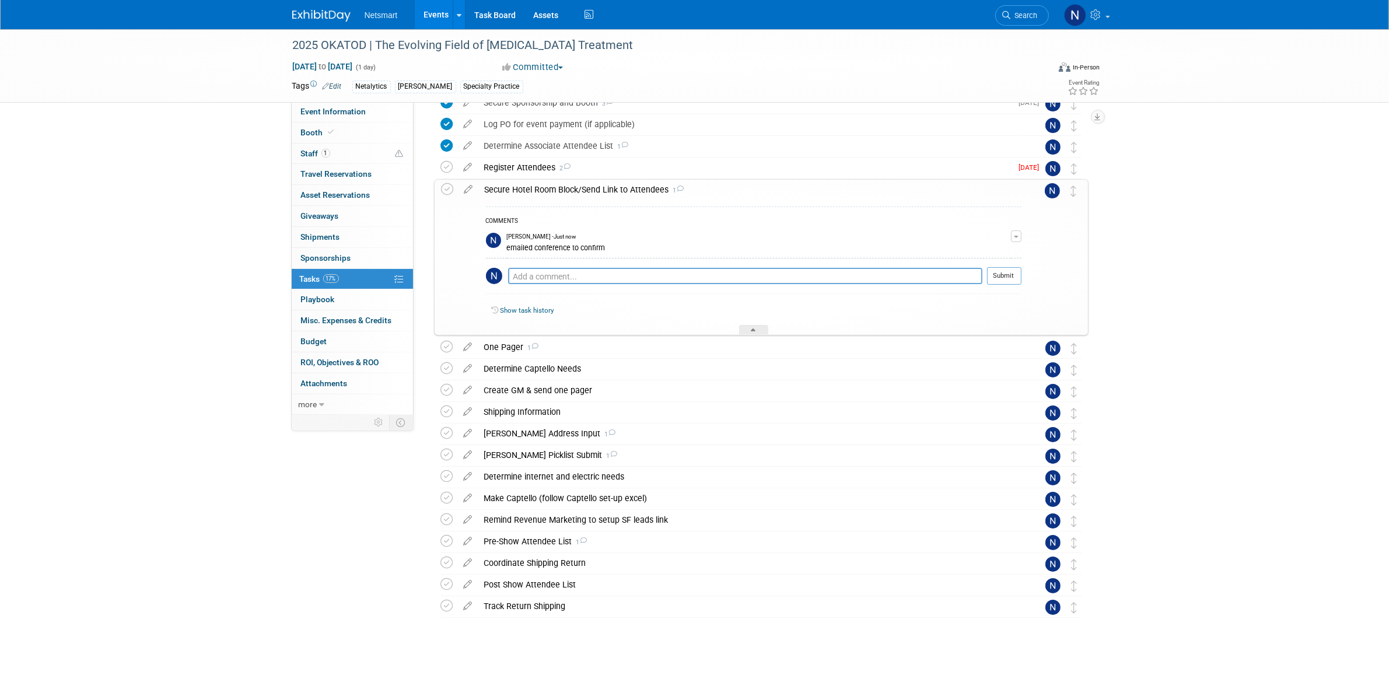
scroll to position [58, 0]
click at [750, 330] on div at bounding box center [753, 330] width 29 height 10
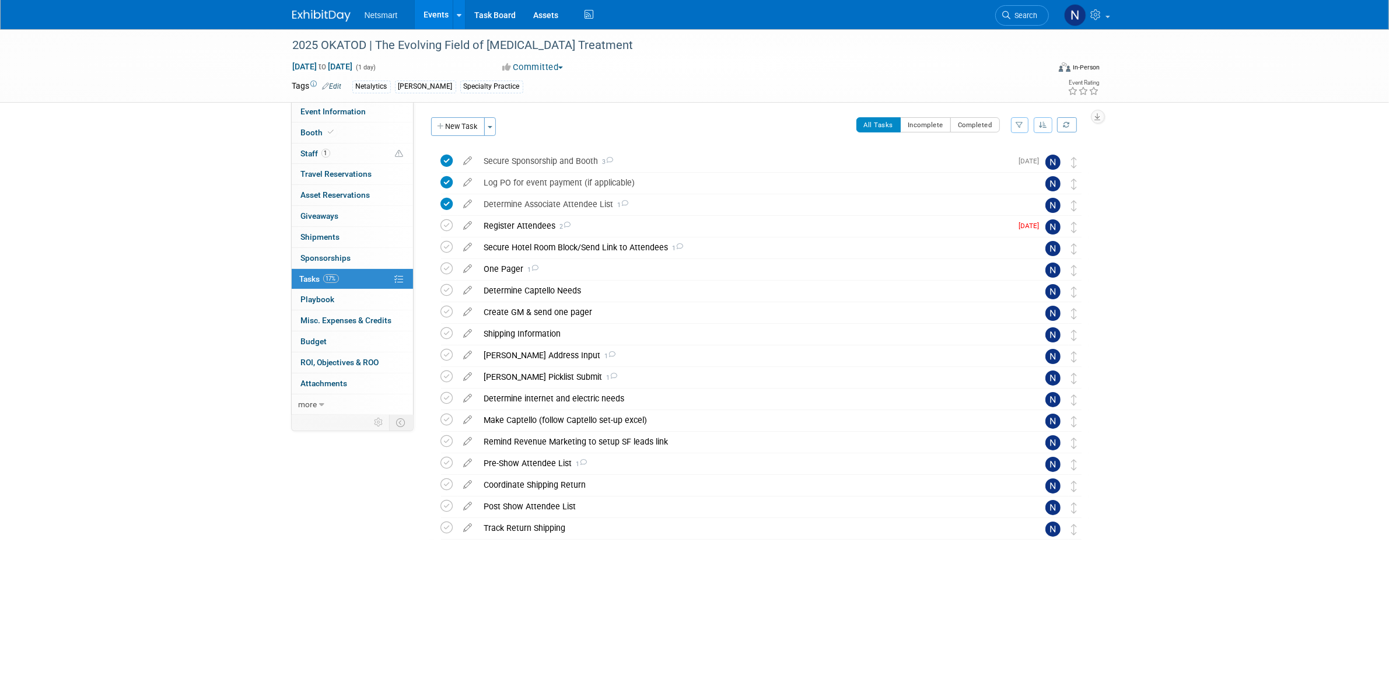
click at [1272, 313] on div "2025 OKATOD | The Evolving Field of [MEDICAL_DATA] Treatment [DATE] to [DATE] (…" at bounding box center [694, 320] width 1389 height 582
